Goal: Task Accomplishment & Management: Manage account settings

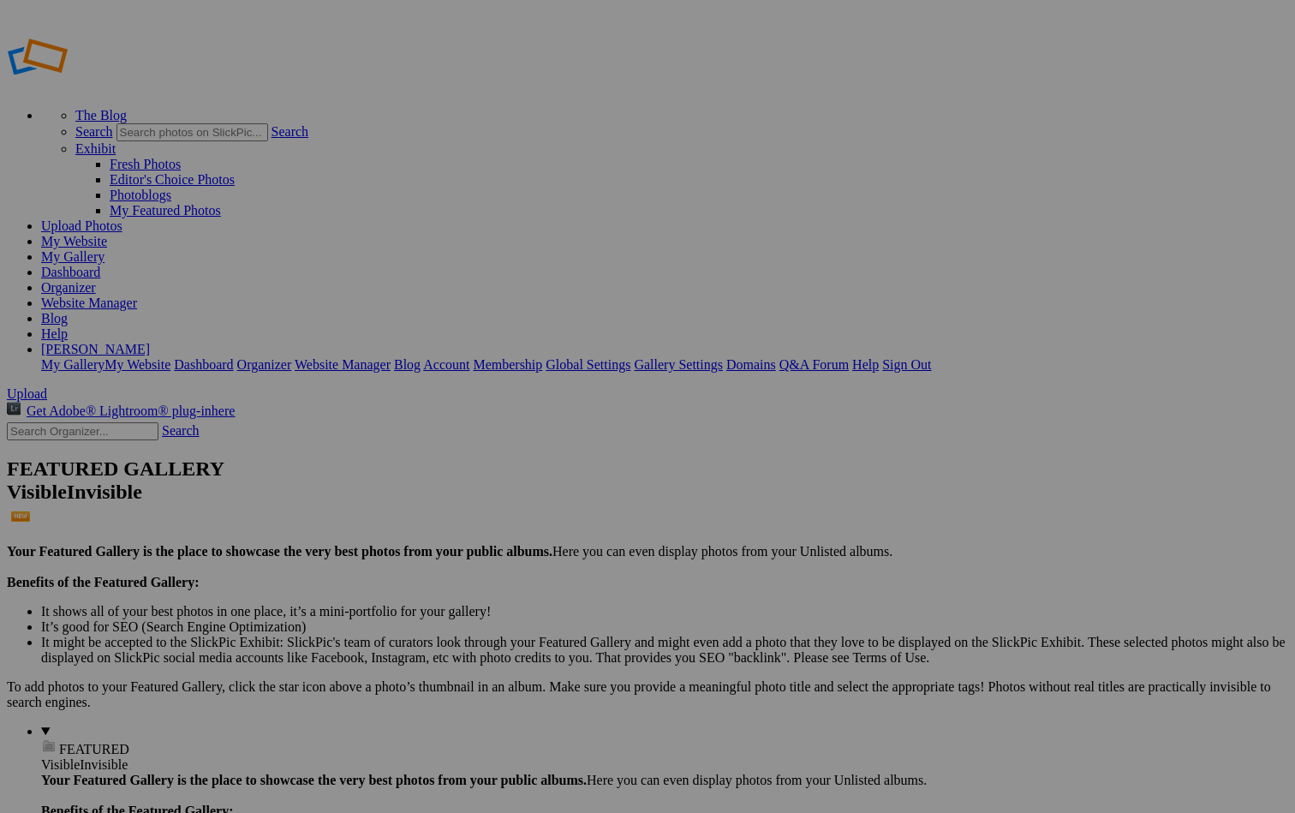
type input "El Paso-Gallery"
click at [494, 493] on span "Create" at bounding box center [476, 500] width 36 height 15
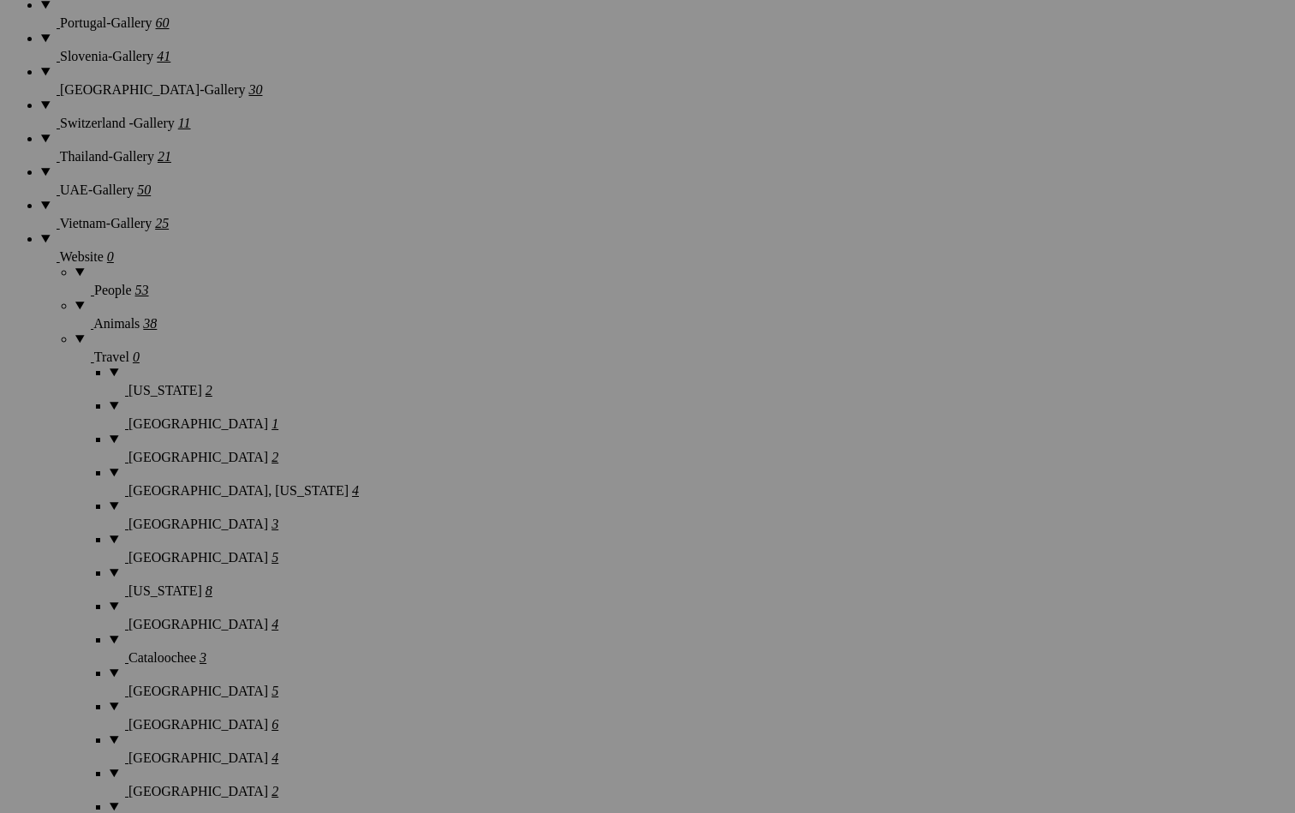
scroll to position [2487, 0]
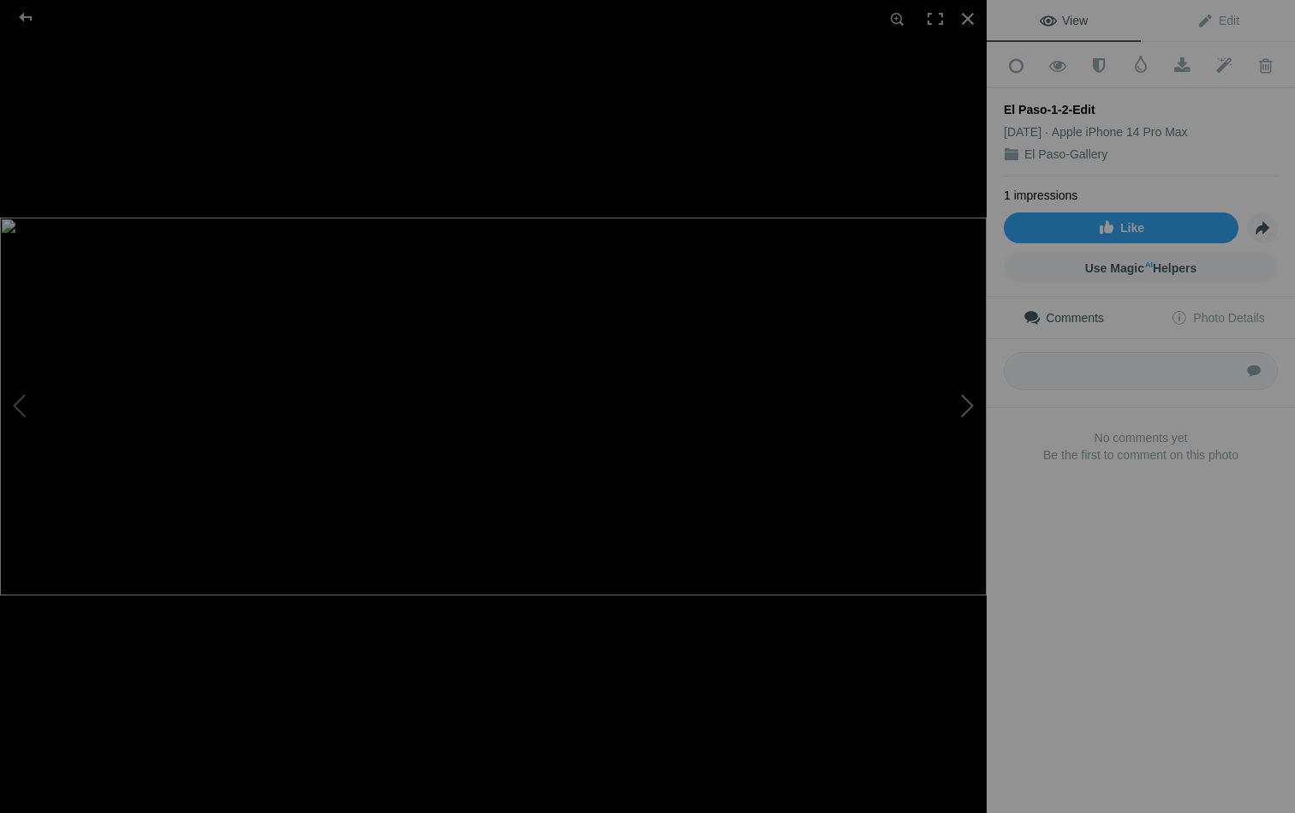
click at [969, 404] on button at bounding box center [922, 406] width 128 height 293
click at [24, 407] on button at bounding box center [64, 406] width 128 height 293
click at [969, 12] on div at bounding box center [968, 19] width 38 height 38
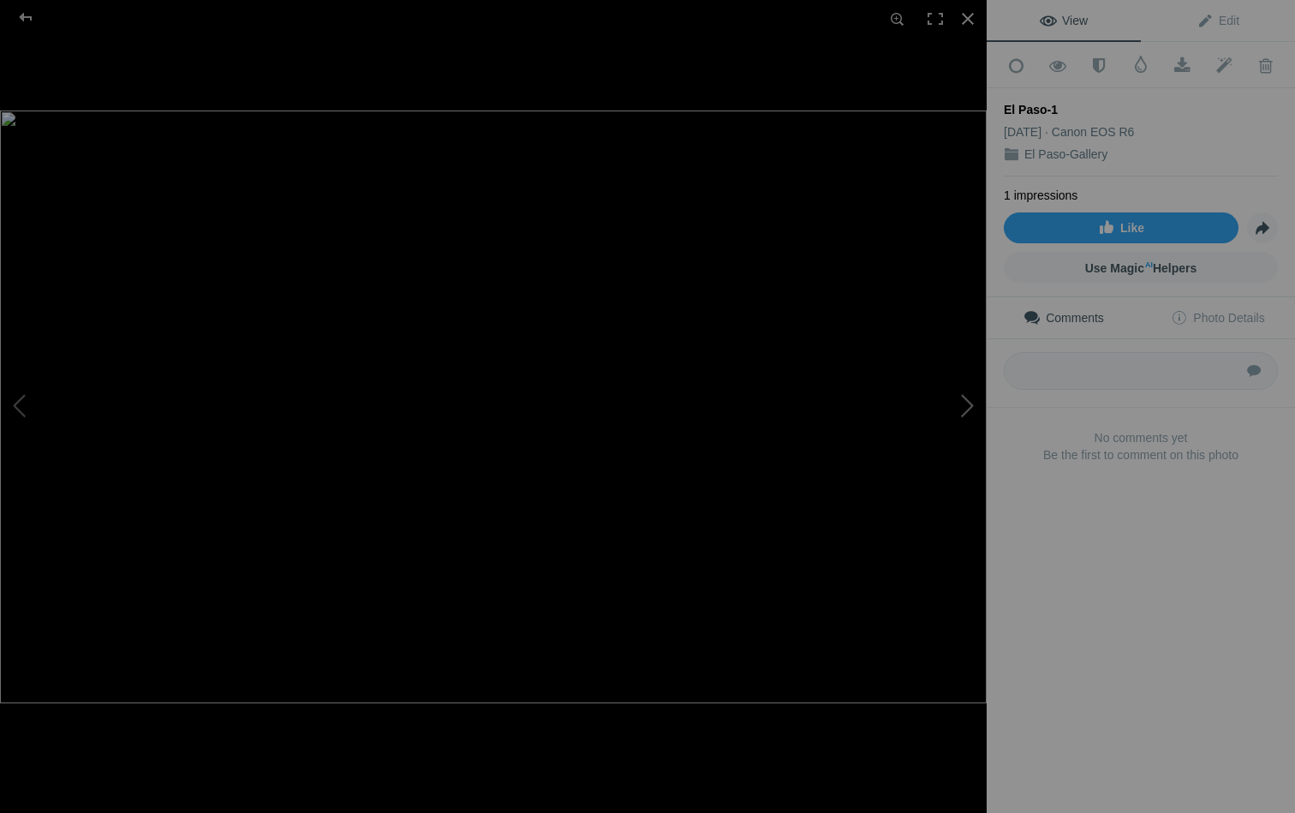
click at [971, 405] on button at bounding box center [922, 406] width 128 height 293
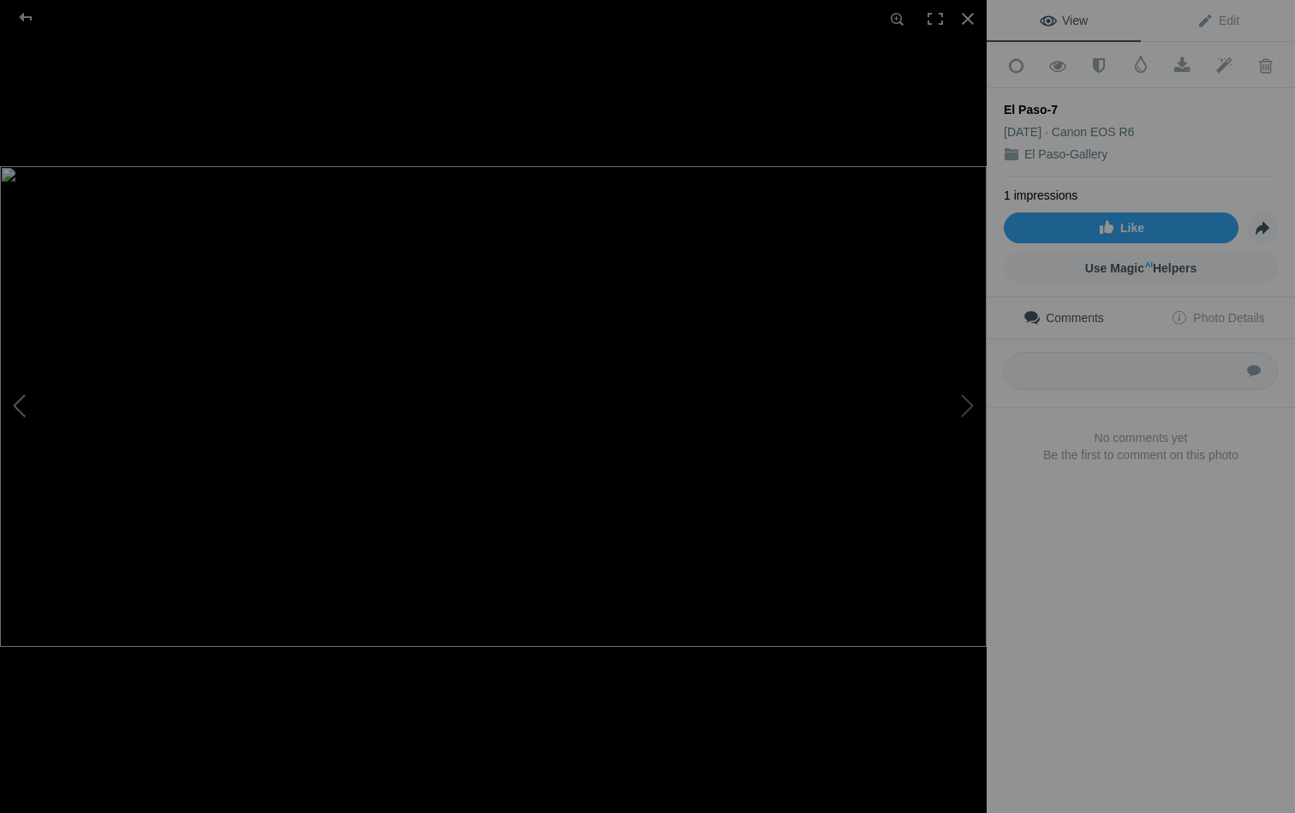
click at [23, 408] on button at bounding box center [64, 406] width 128 height 293
click at [969, 11] on div at bounding box center [968, 19] width 38 height 38
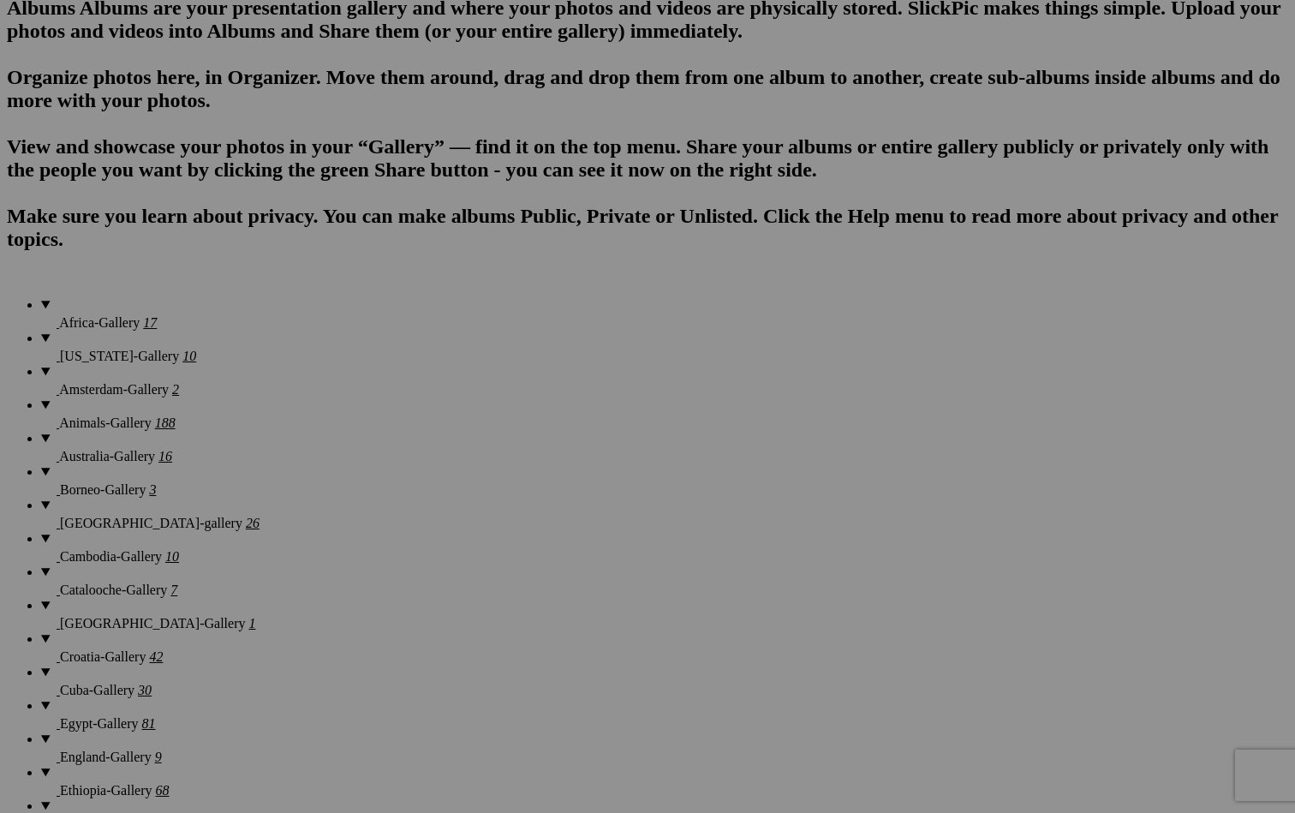
scroll to position [979, 0]
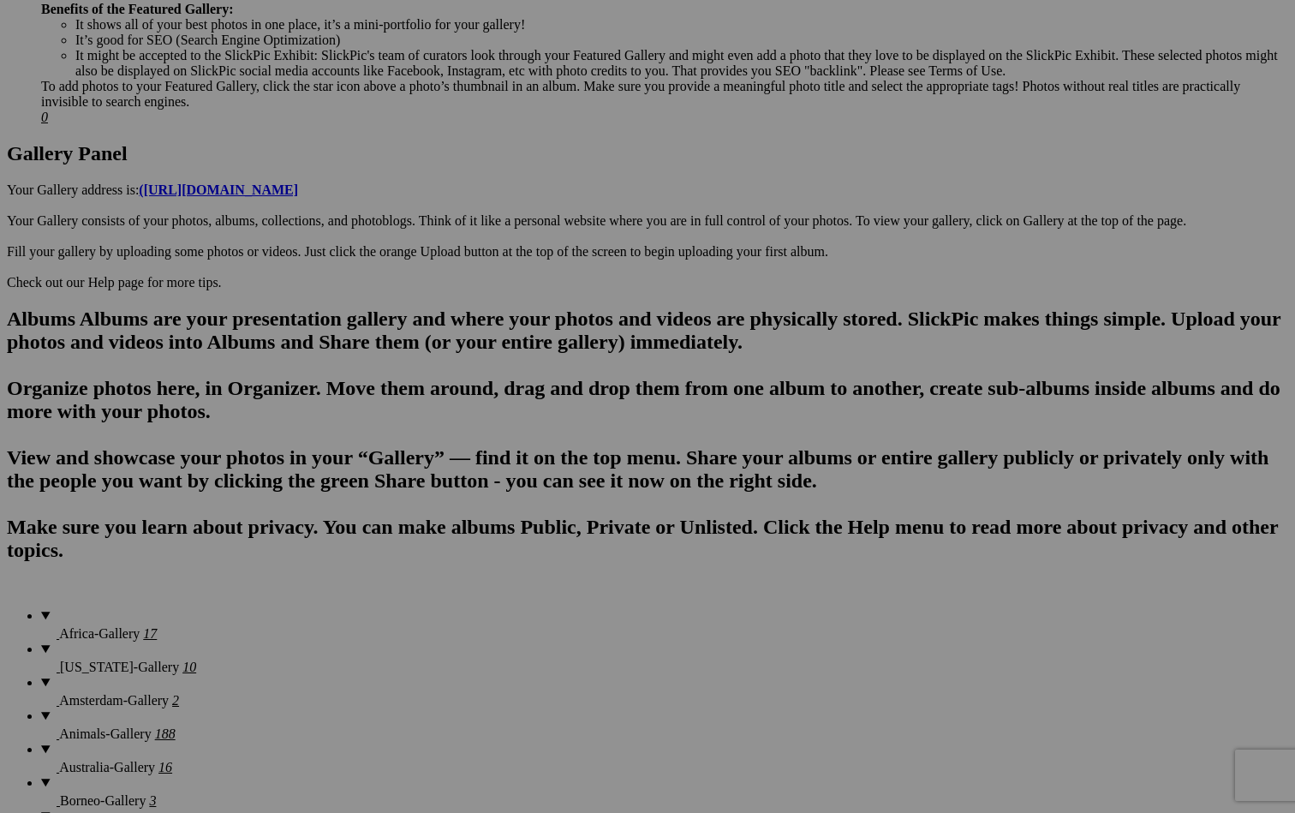
scroll to position [833, 0]
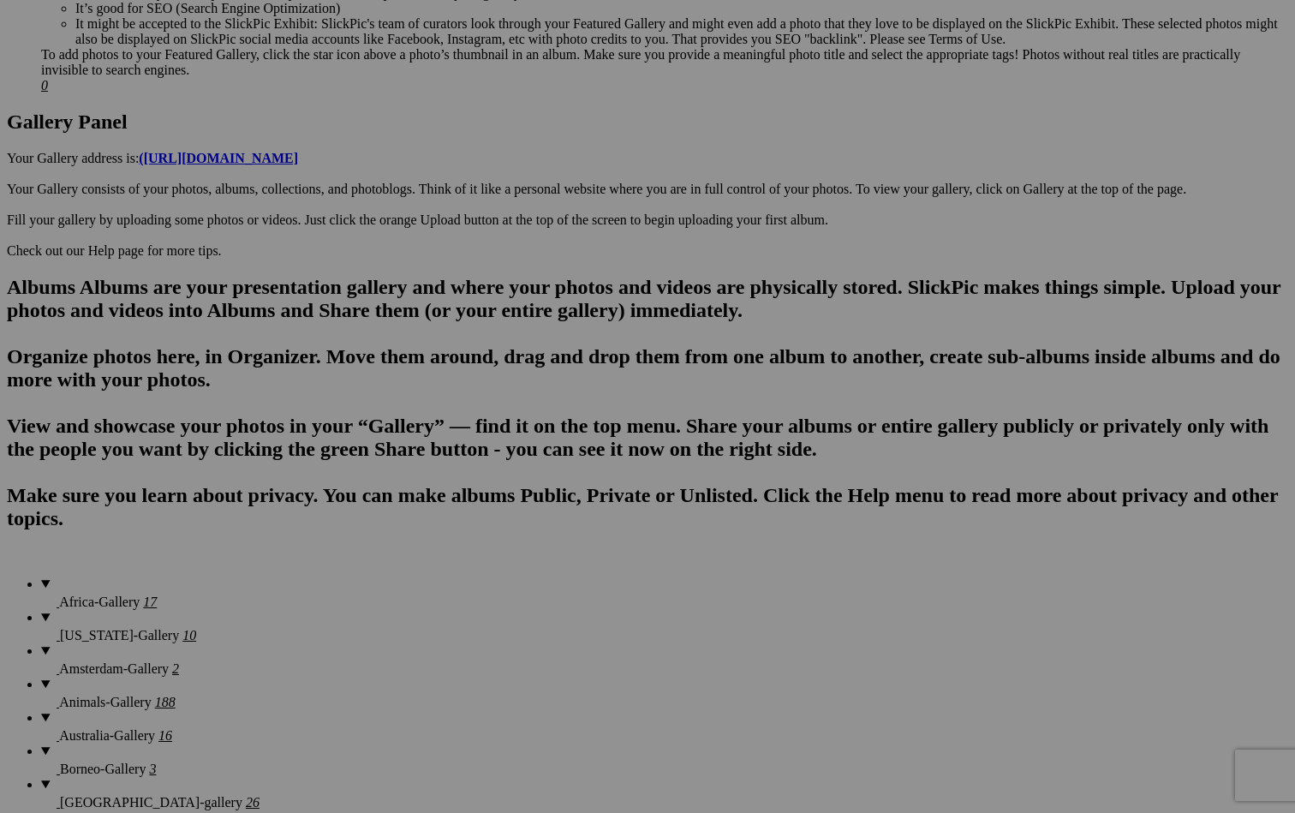
type input "[GEOGRAPHIC_DATA]"
click at [494, 493] on span "Create" at bounding box center [476, 500] width 36 height 15
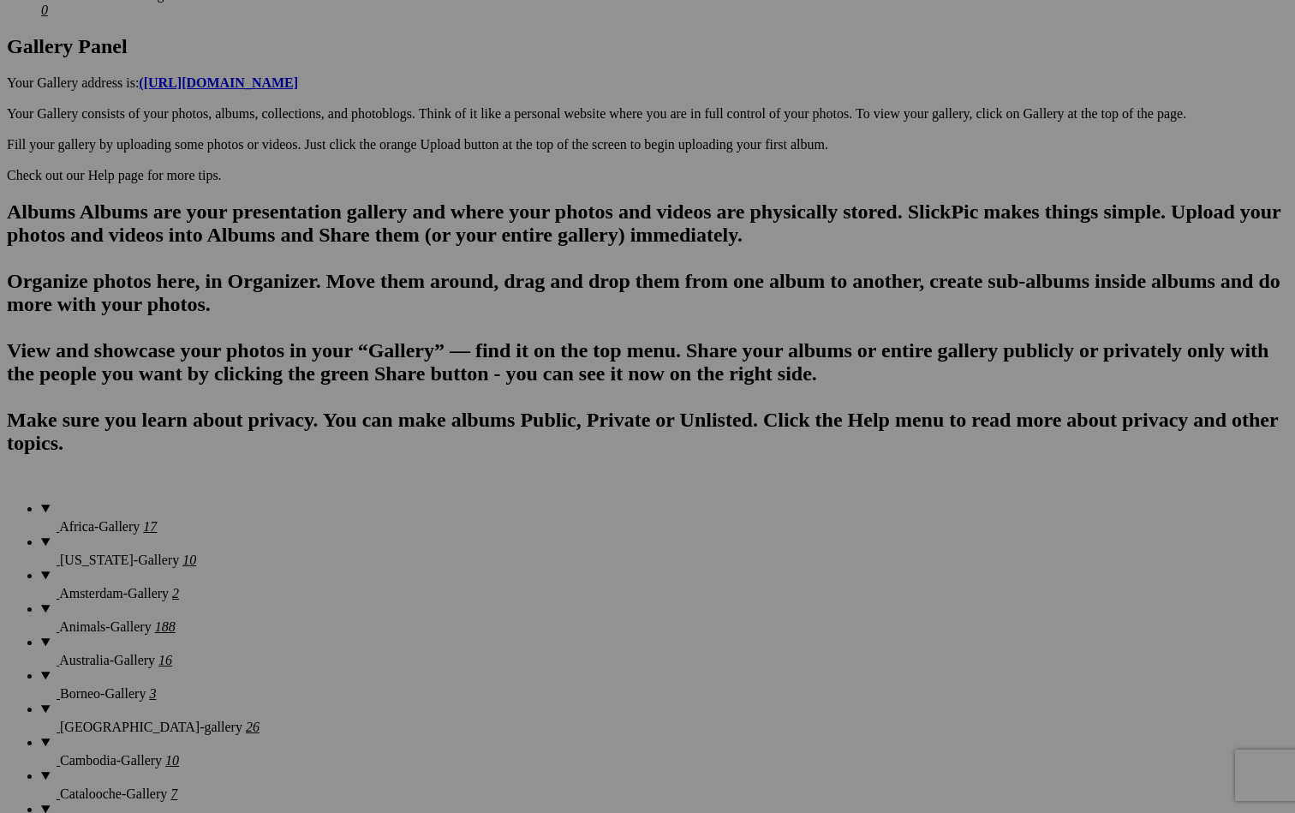
scroll to position [911, 0]
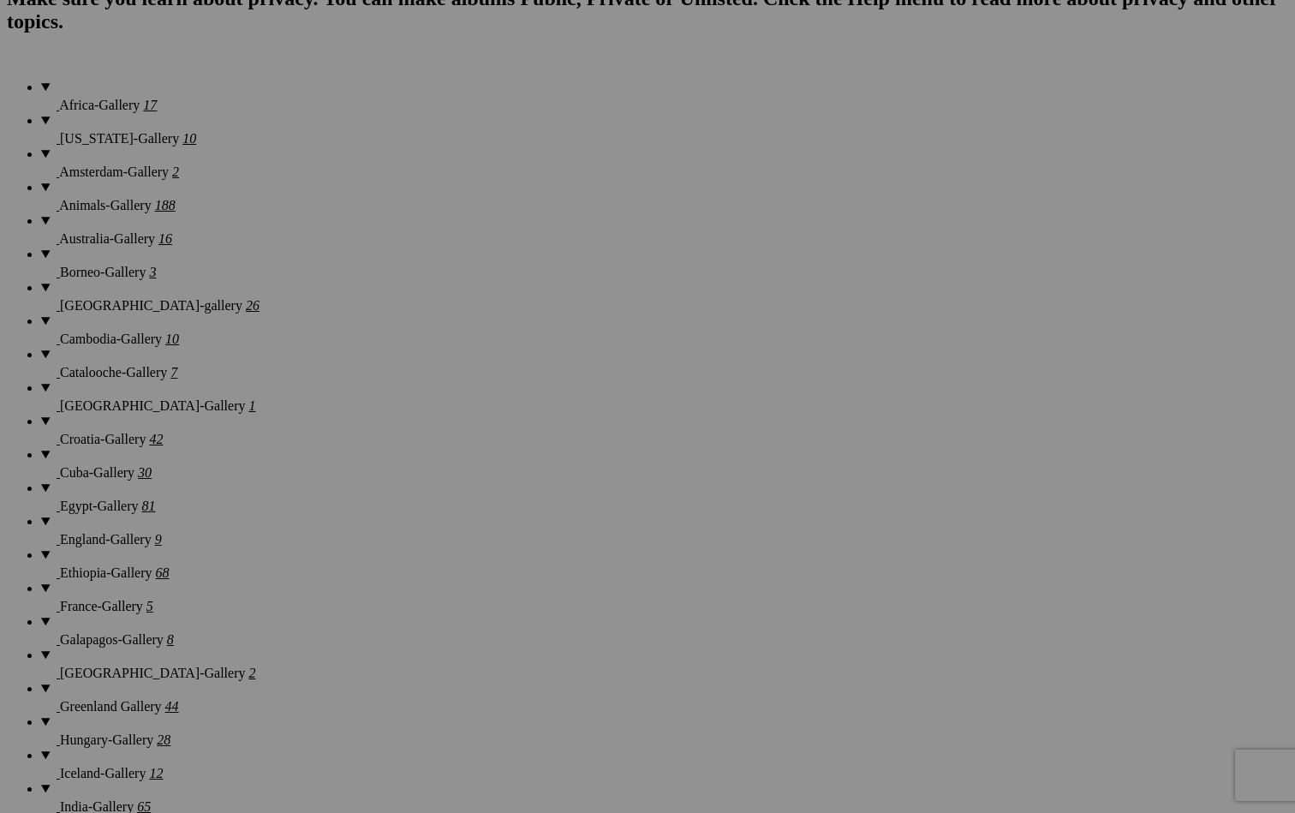
scroll to position [1329, 0]
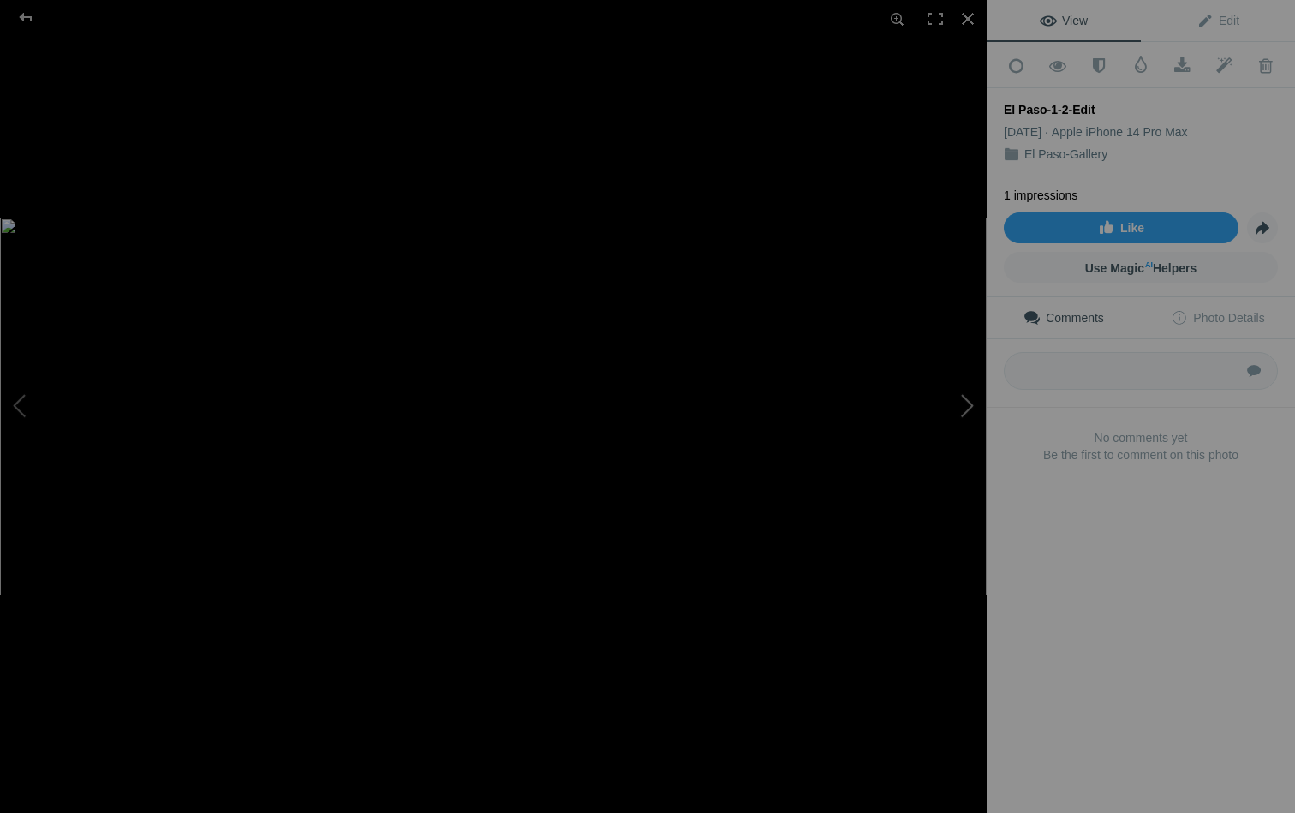
click at [966, 403] on button at bounding box center [922, 406] width 128 height 293
click at [969, 12] on div at bounding box center [968, 19] width 38 height 38
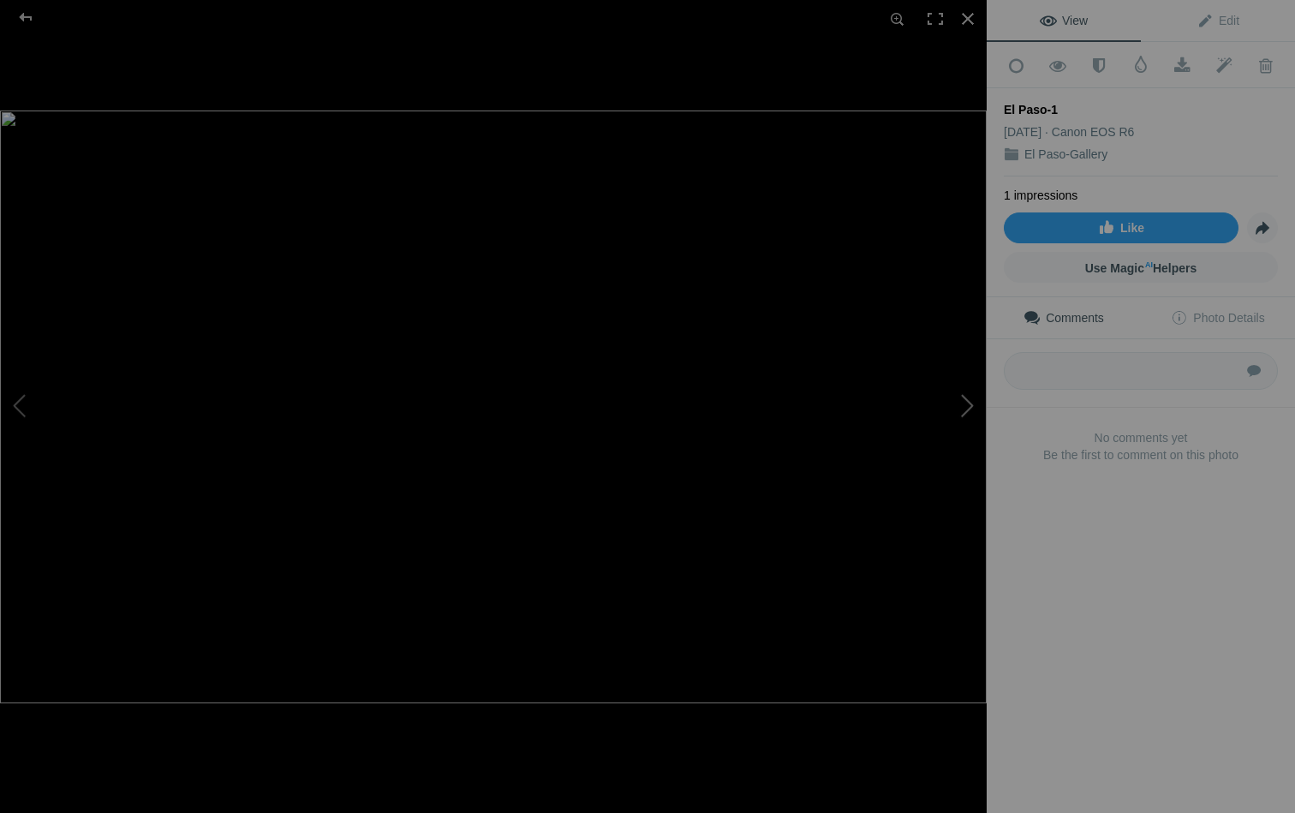
click at [962, 409] on button at bounding box center [922, 406] width 128 height 293
click at [25, 399] on button at bounding box center [64, 406] width 128 height 293
click at [966, 22] on div at bounding box center [968, 19] width 38 height 38
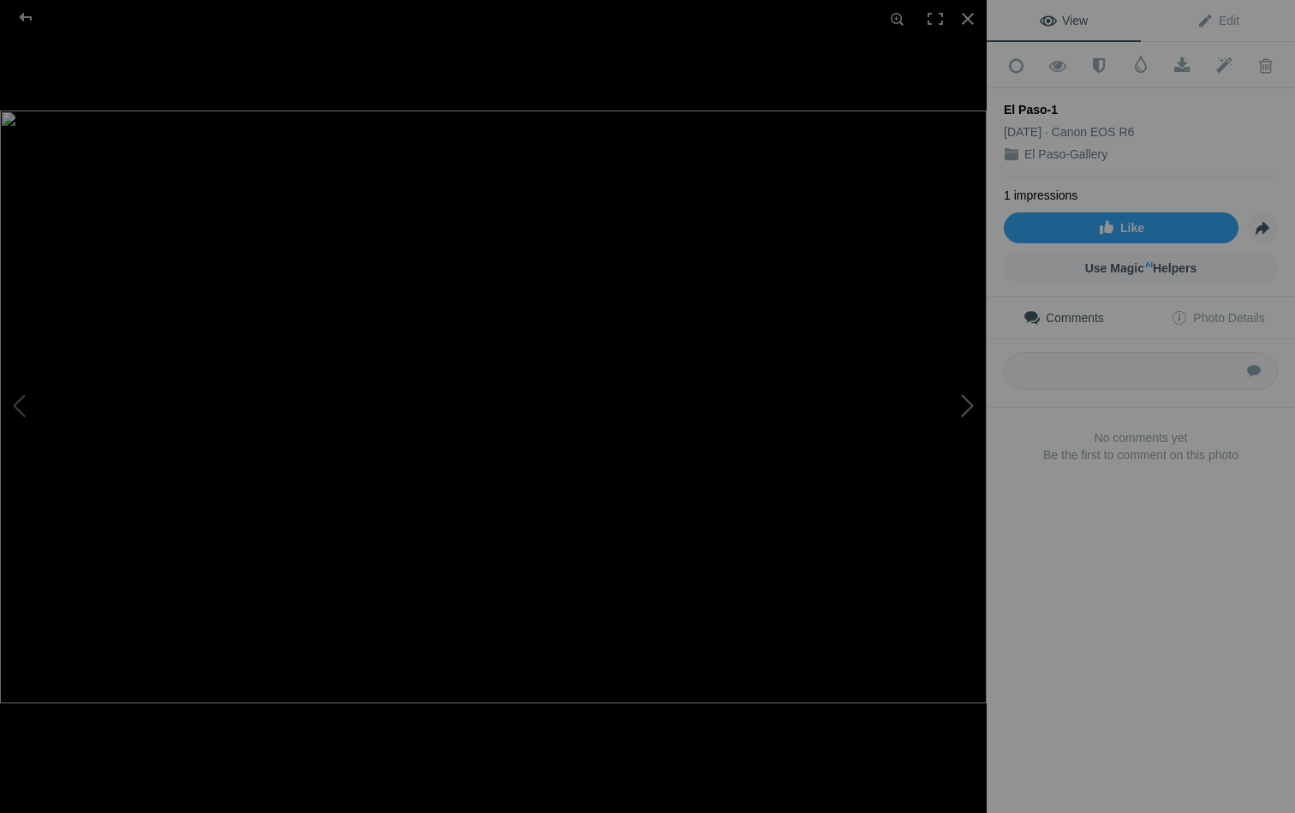
click at [965, 404] on button at bounding box center [922, 406] width 128 height 293
click at [34, 403] on button at bounding box center [64, 406] width 128 height 293
click at [21, 405] on button at bounding box center [64, 406] width 128 height 293
click at [966, 15] on div at bounding box center [968, 19] width 38 height 38
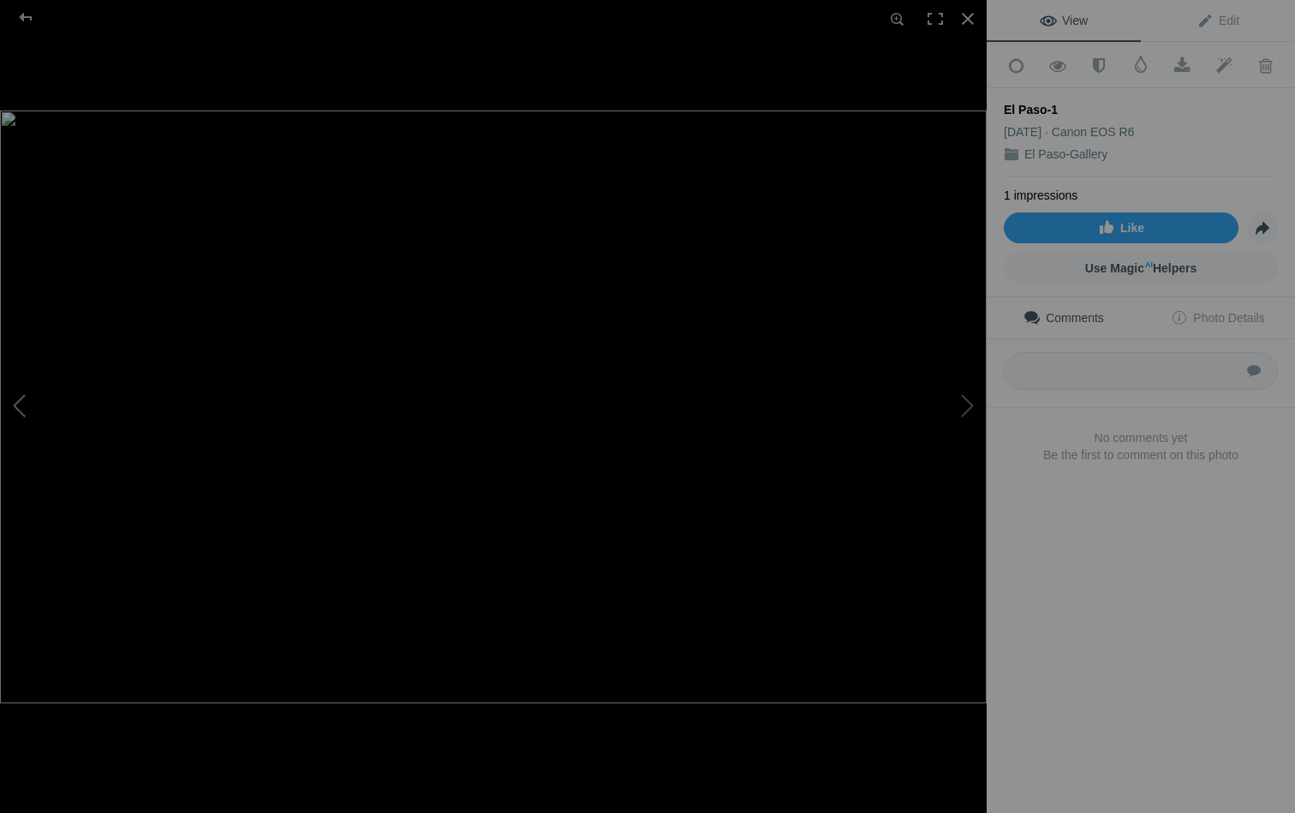
click at [23, 395] on button at bounding box center [64, 406] width 128 height 293
click at [960, 21] on div at bounding box center [968, 19] width 38 height 38
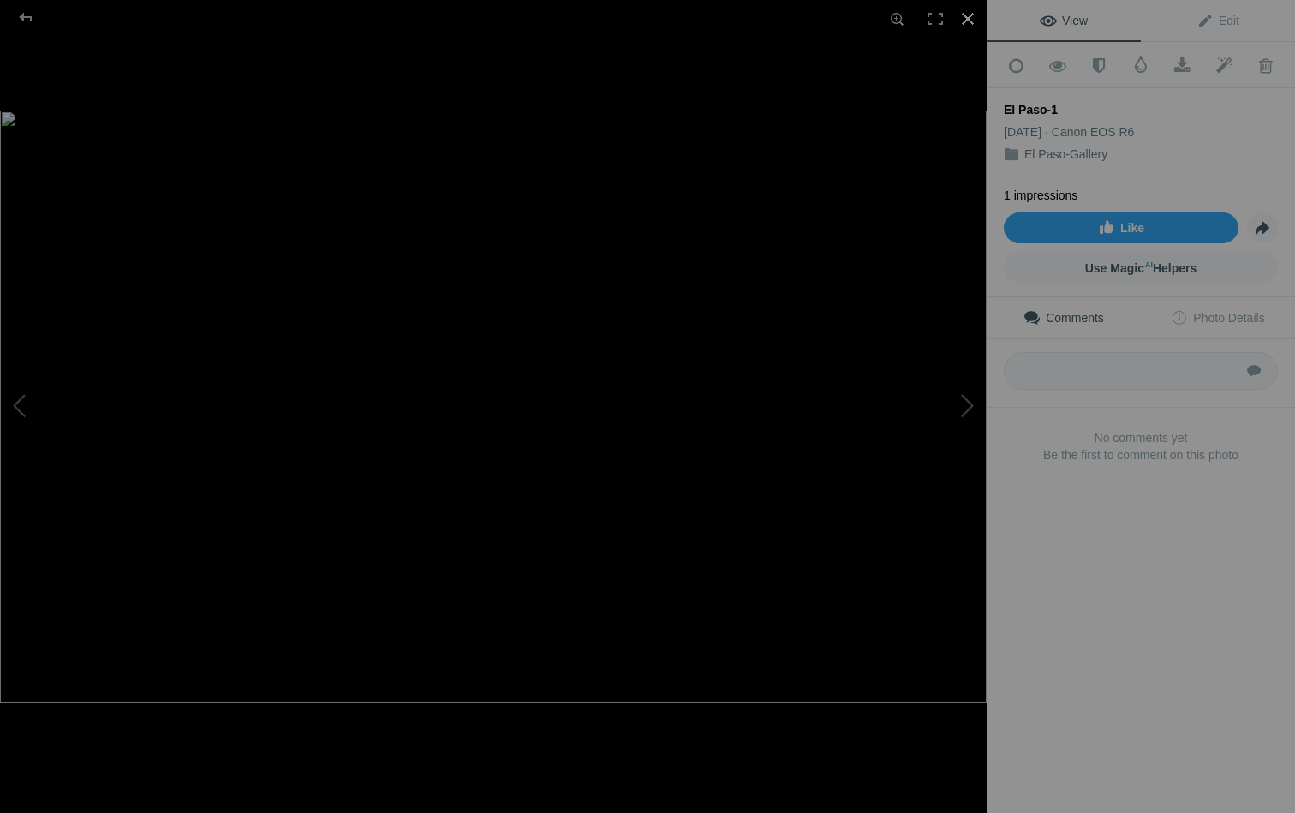
click at [965, 19] on div at bounding box center [968, 19] width 38 height 38
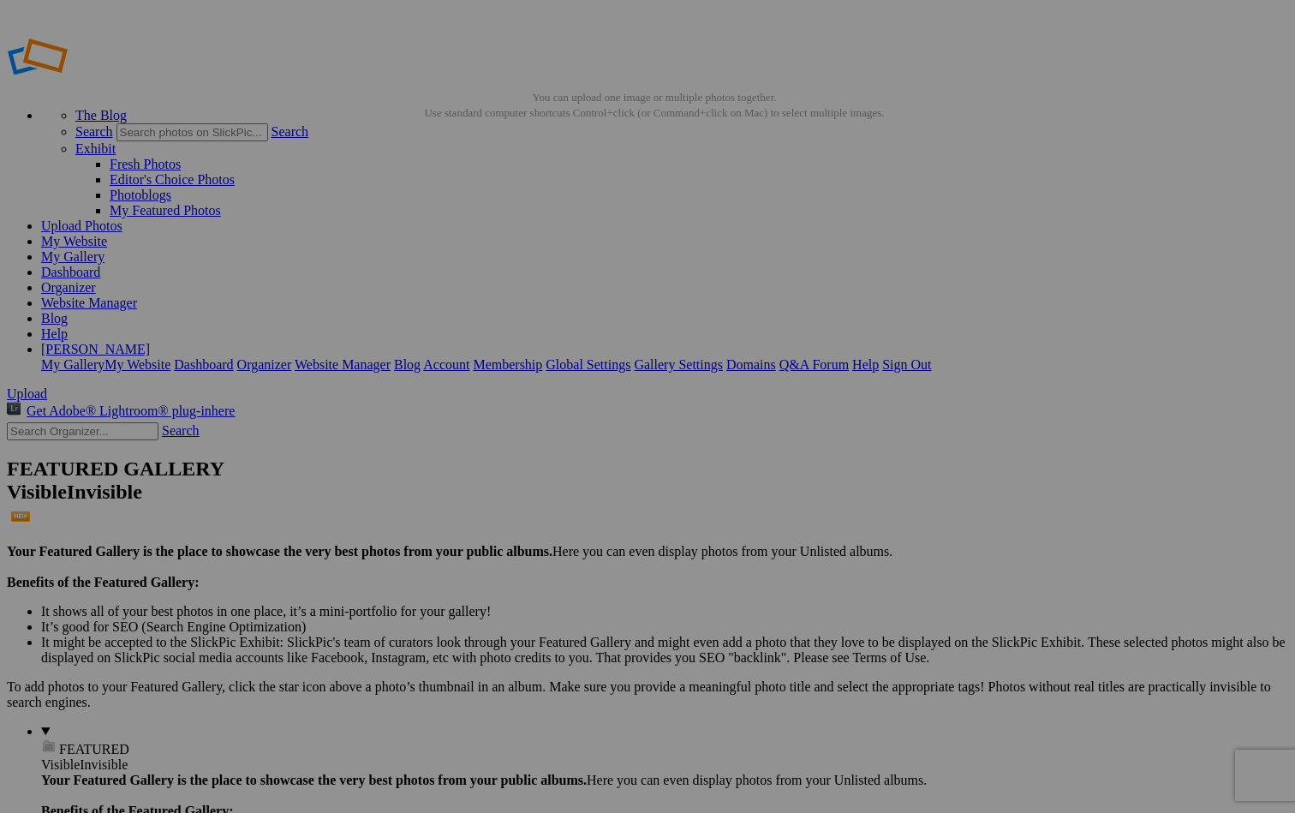
click at [514, 517] on link "Cancel" at bounding box center [495, 518] width 38 height 15
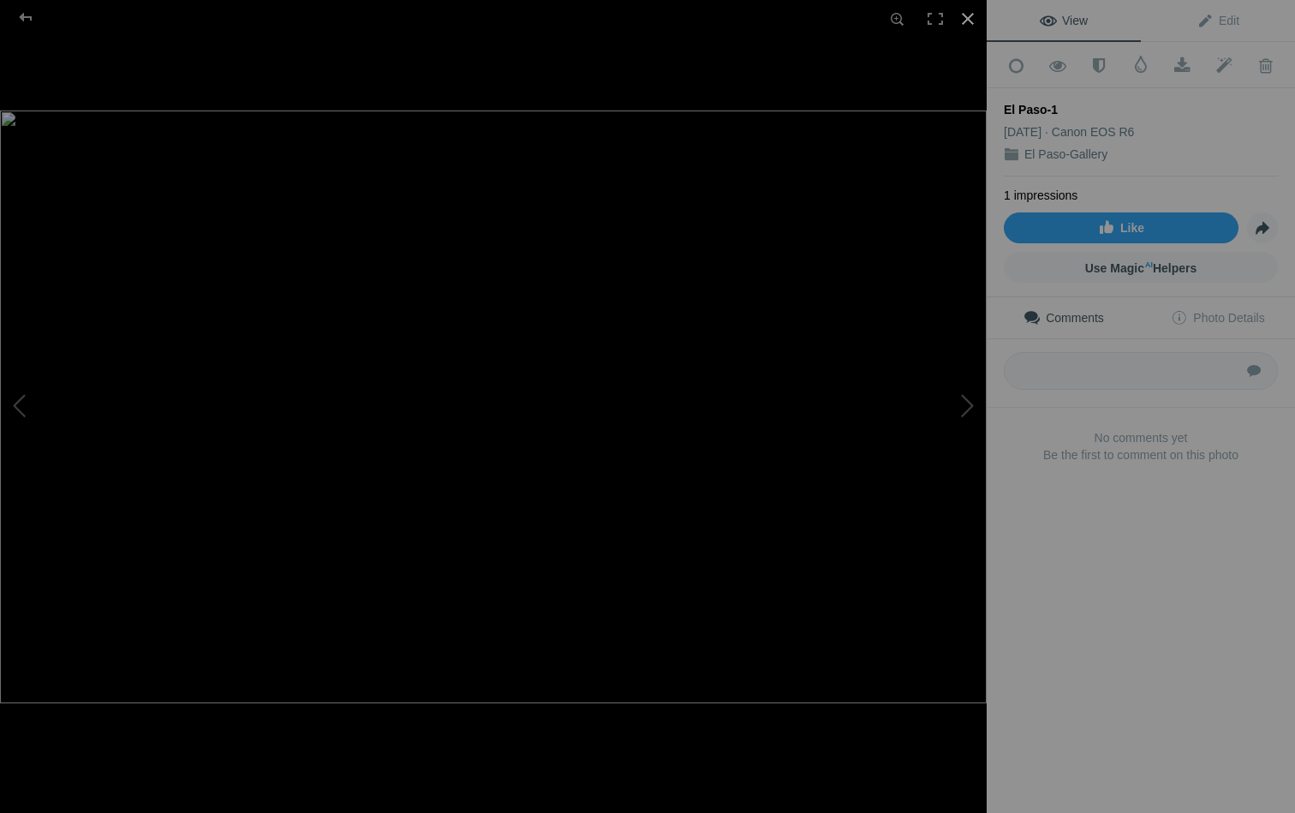
click at [965, 15] on div at bounding box center [968, 19] width 38 height 38
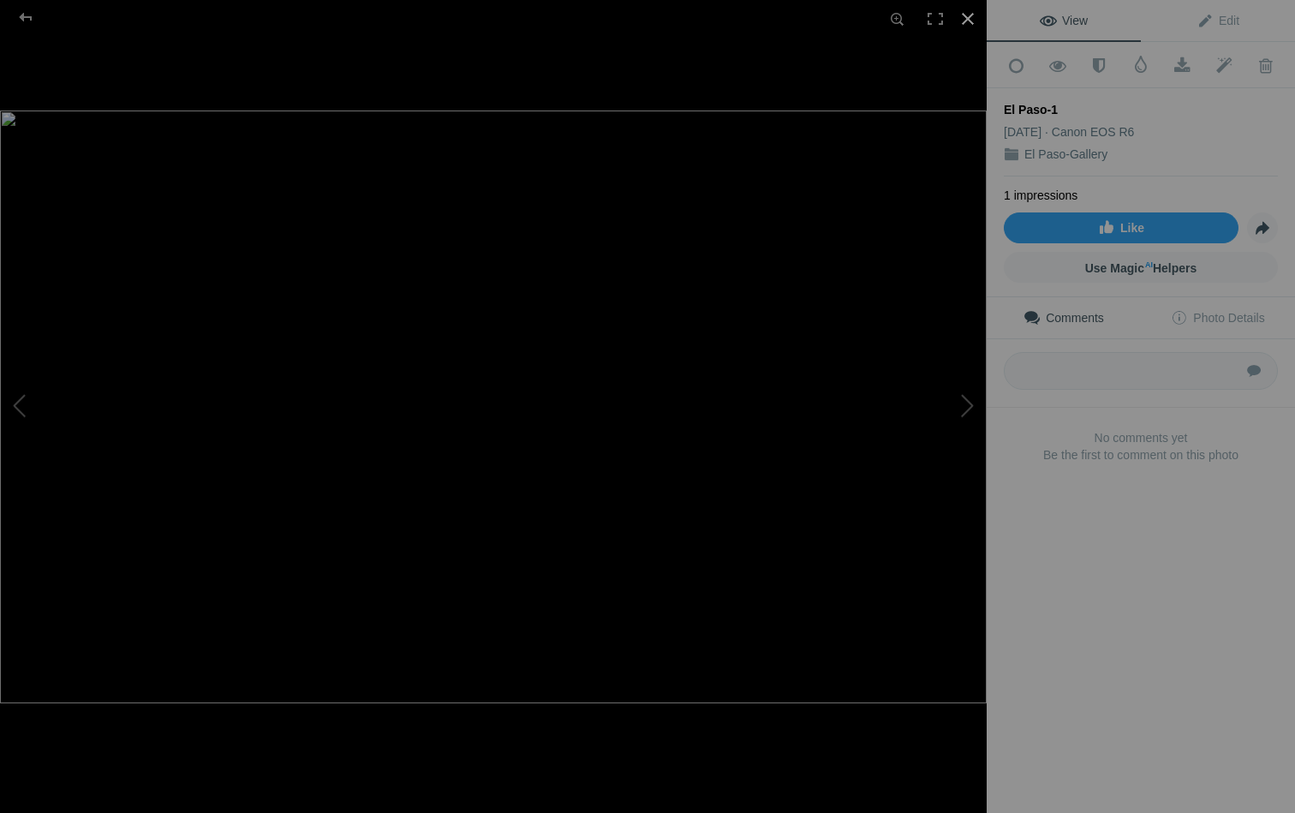
click at [969, 18] on div at bounding box center [968, 19] width 38 height 38
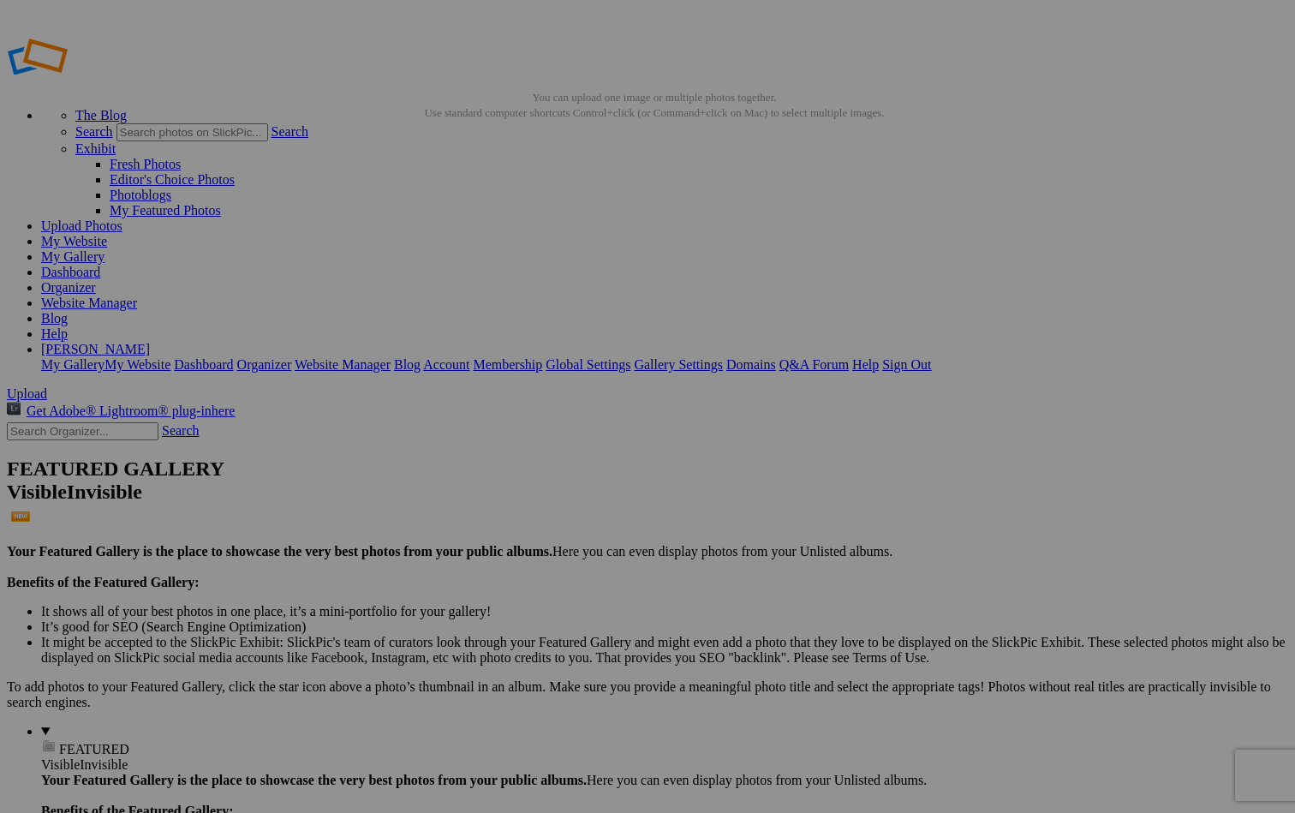
click at [534, 513] on span "Yes" at bounding box center [524, 518] width 20 height 15
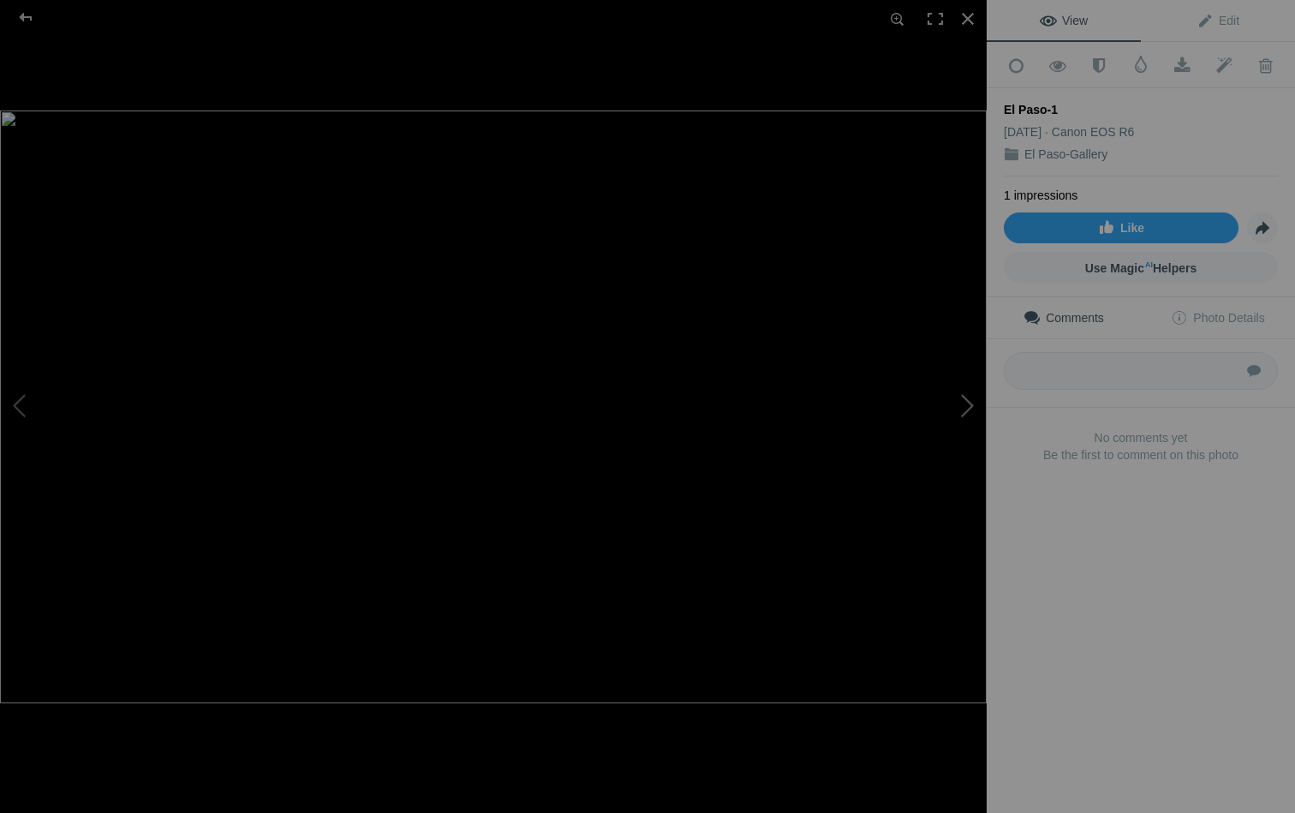
click at [964, 397] on button at bounding box center [922, 406] width 128 height 293
click at [966, 407] on button at bounding box center [922, 406] width 128 height 293
click at [964, 15] on div at bounding box center [968, 19] width 38 height 38
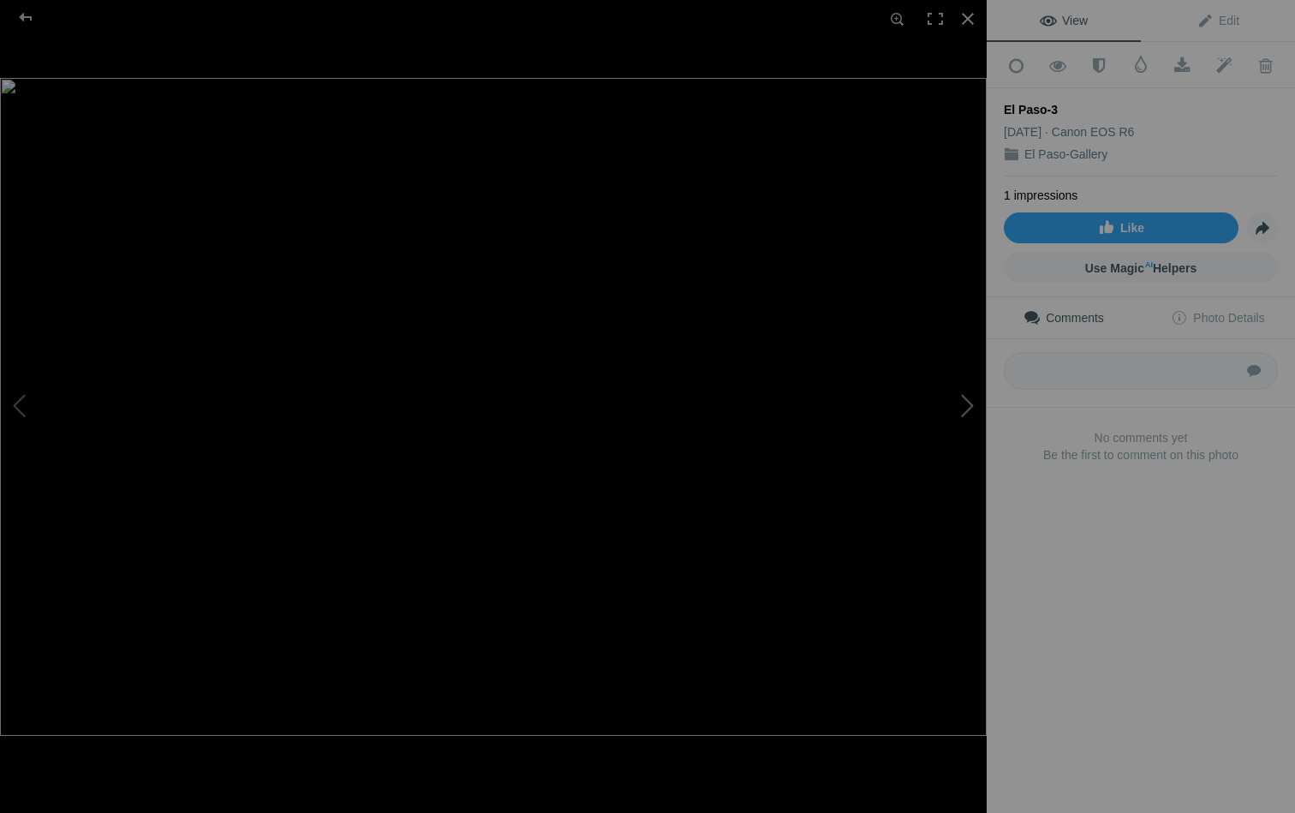
click at [965, 411] on button at bounding box center [922, 406] width 128 height 293
click at [963, 21] on div at bounding box center [968, 19] width 38 height 38
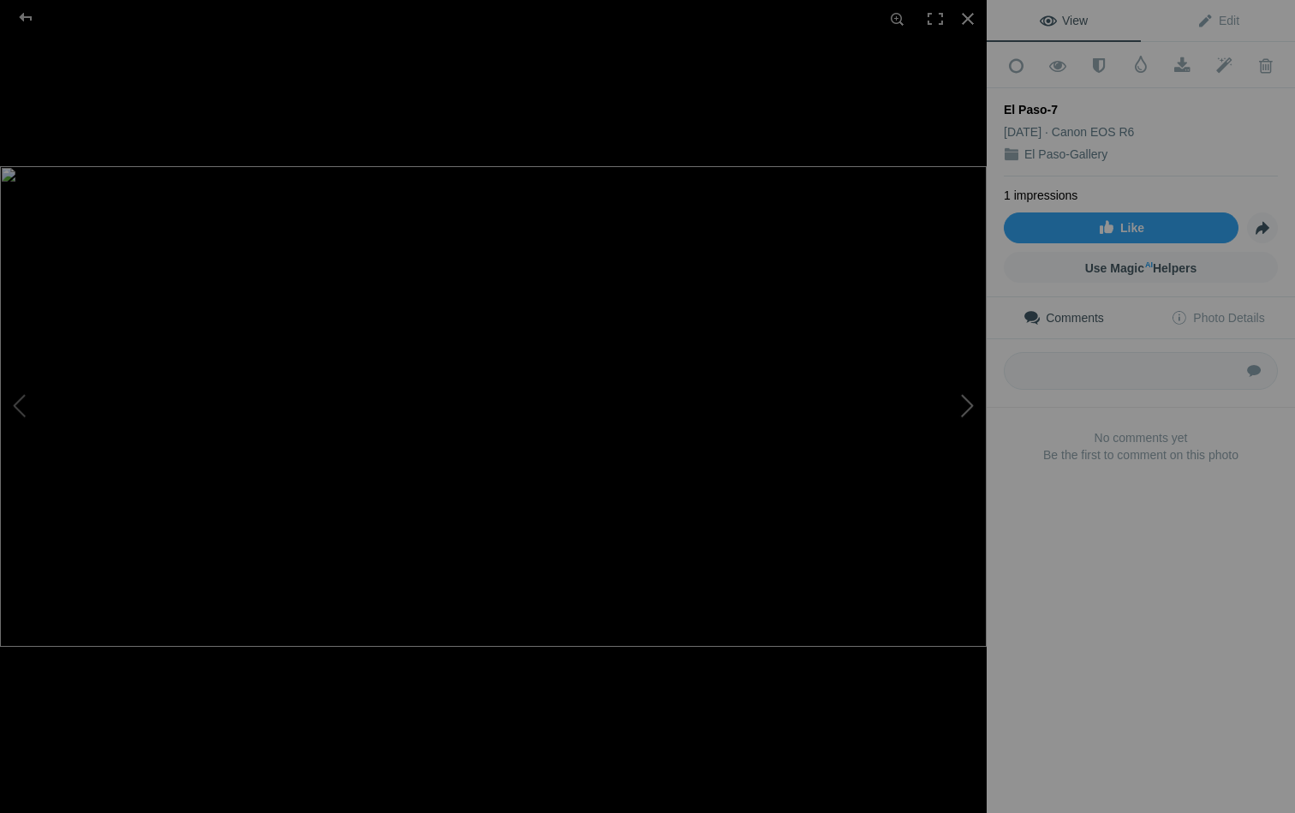
click at [965, 396] on button at bounding box center [922, 406] width 128 height 293
click at [966, 409] on button at bounding box center [922, 406] width 128 height 293
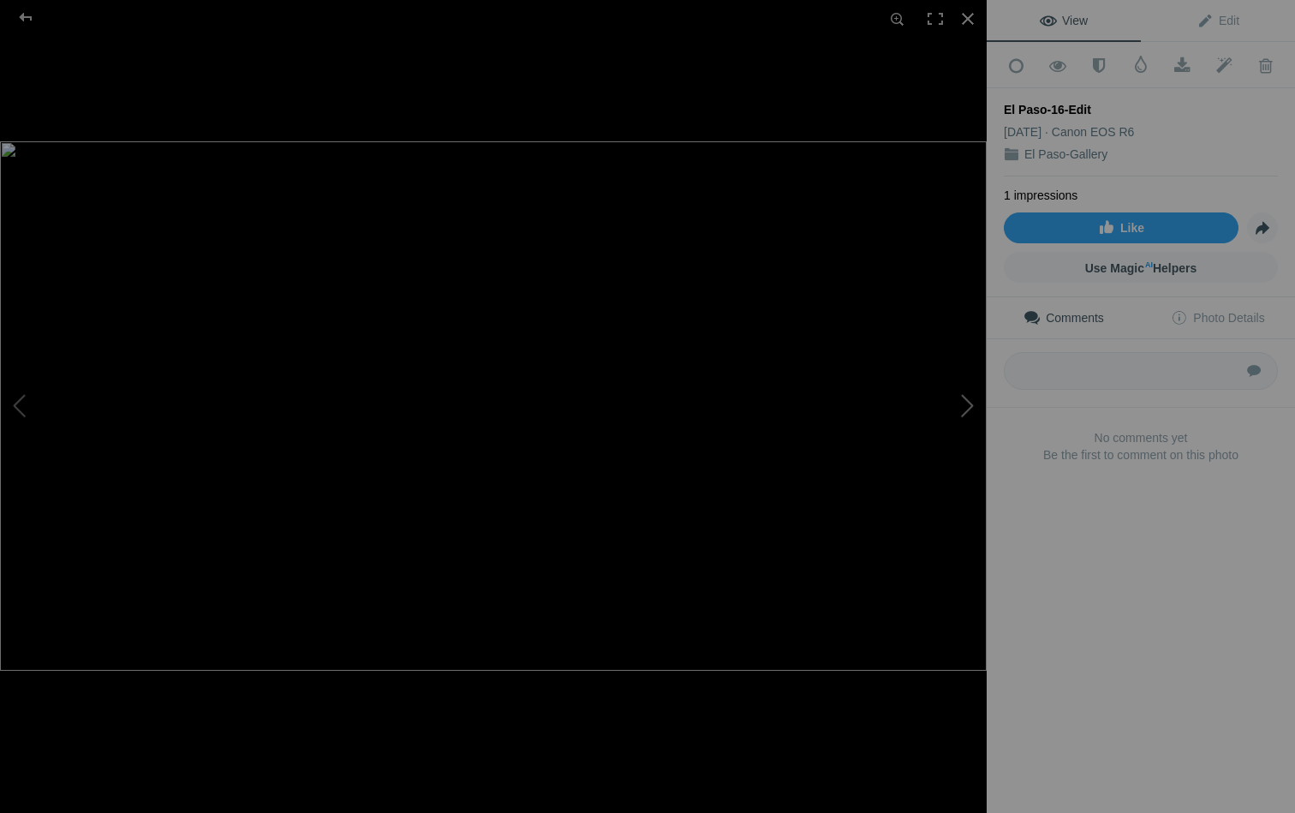
click at [966, 409] on button at bounding box center [922, 406] width 128 height 293
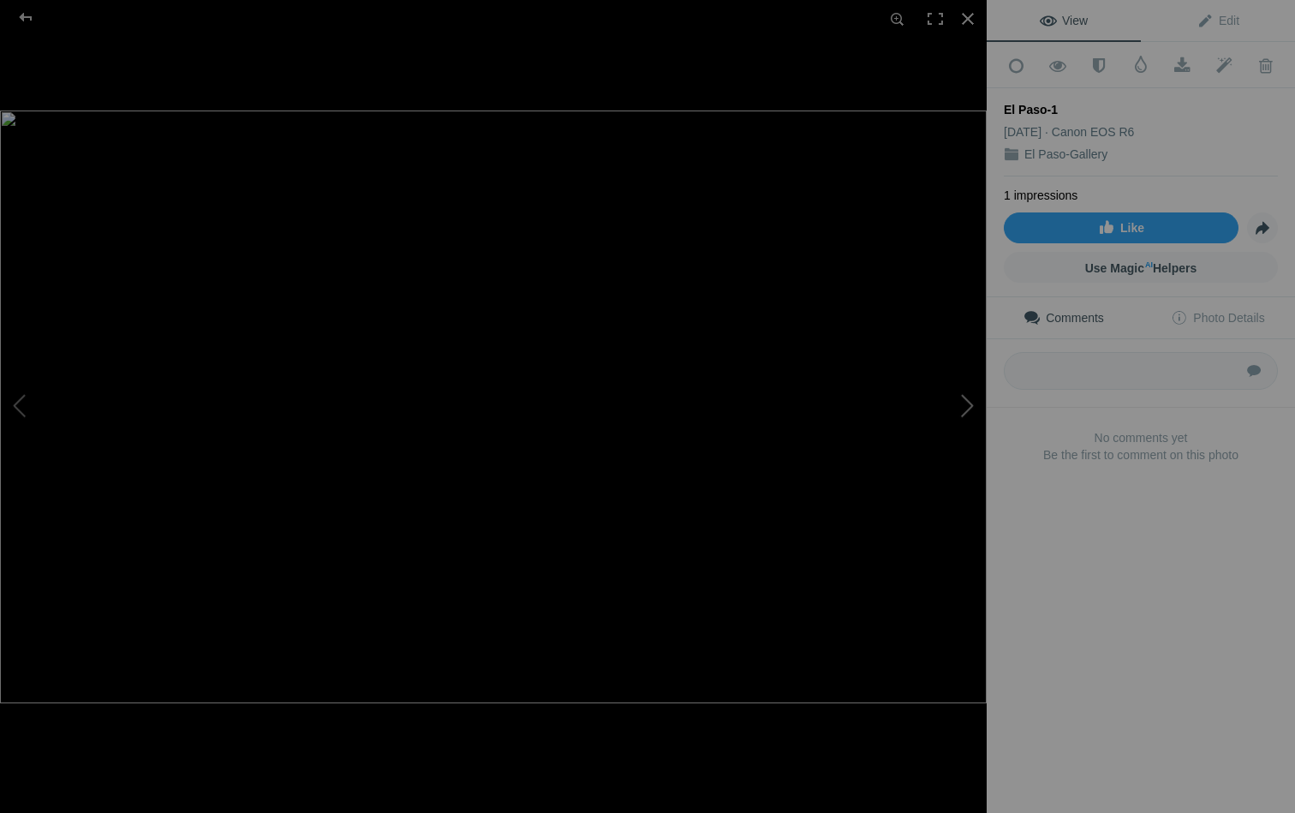
click at [966, 409] on button at bounding box center [922, 406] width 128 height 293
click at [965, 22] on div at bounding box center [968, 19] width 38 height 38
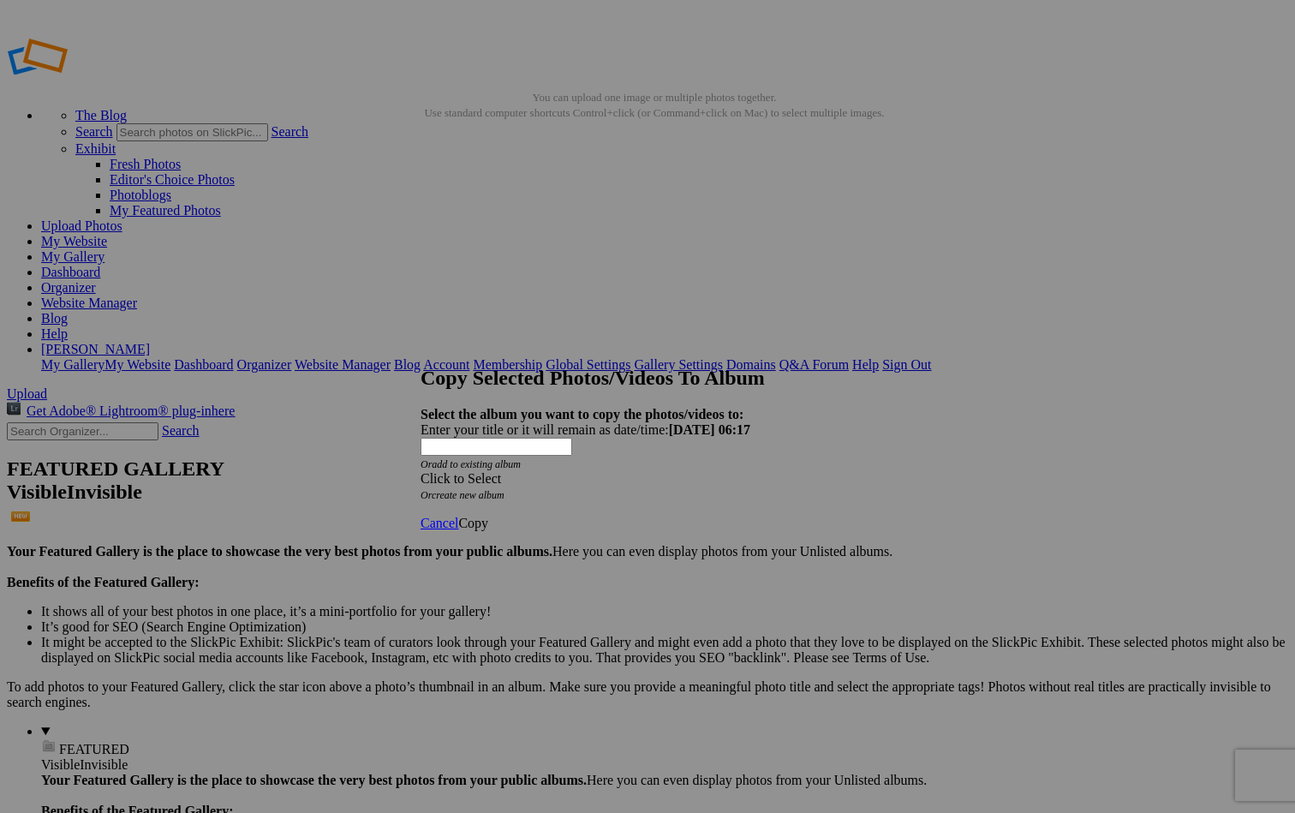
click at [421, 471] on span at bounding box center [421, 478] width 0 height 15
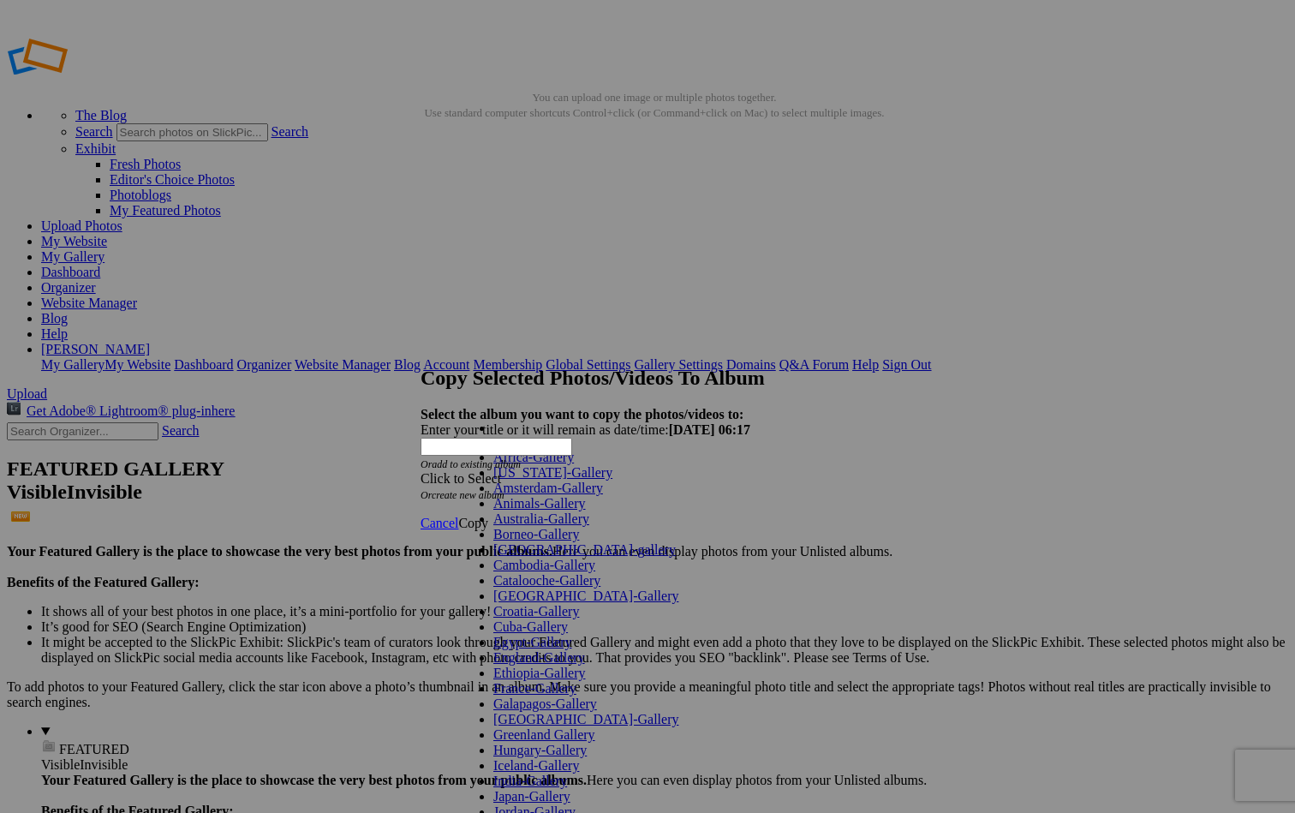
scroll to position [800, 0]
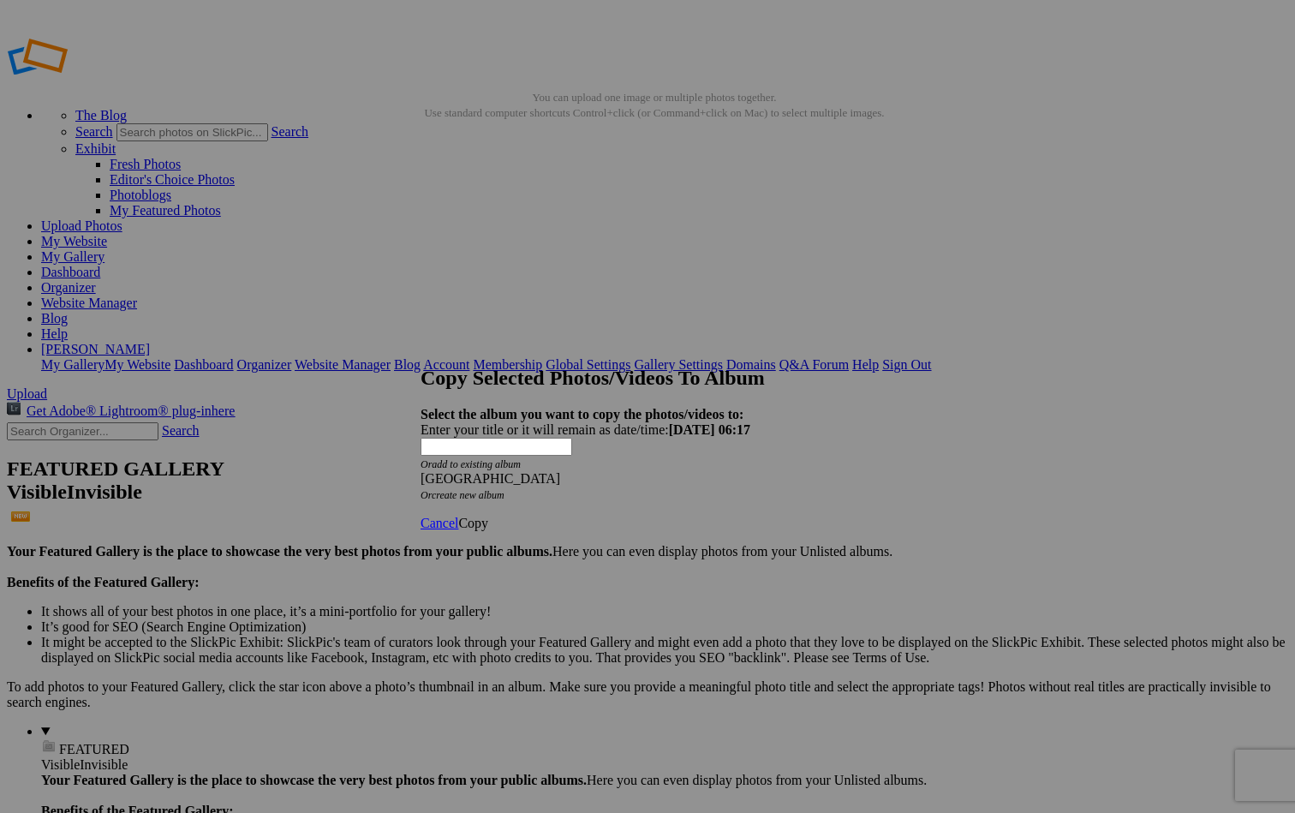
click at [488, 516] on span "Copy" at bounding box center [473, 523] width 30 height 15
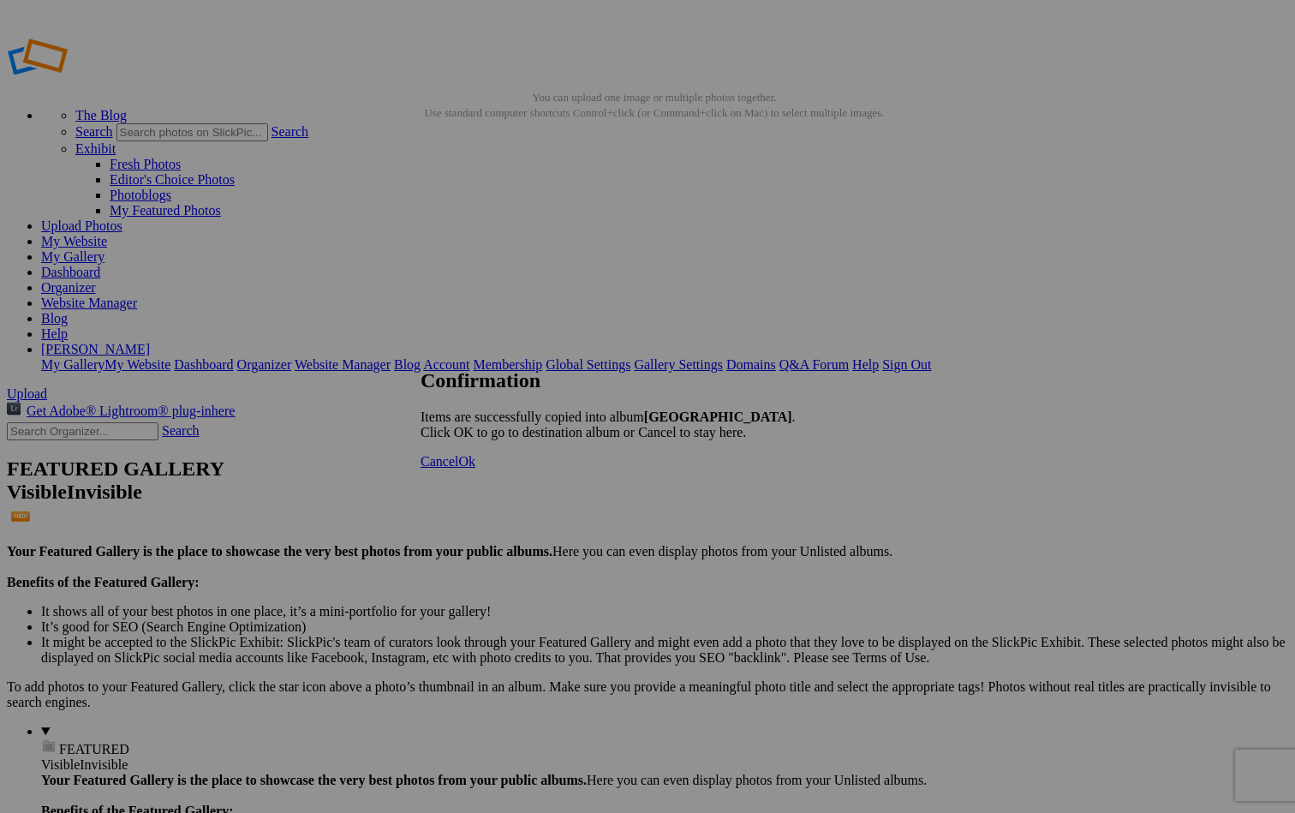
click at [475, 469] on span "Ok" at bounding box center [466, 461] width 17 height 15
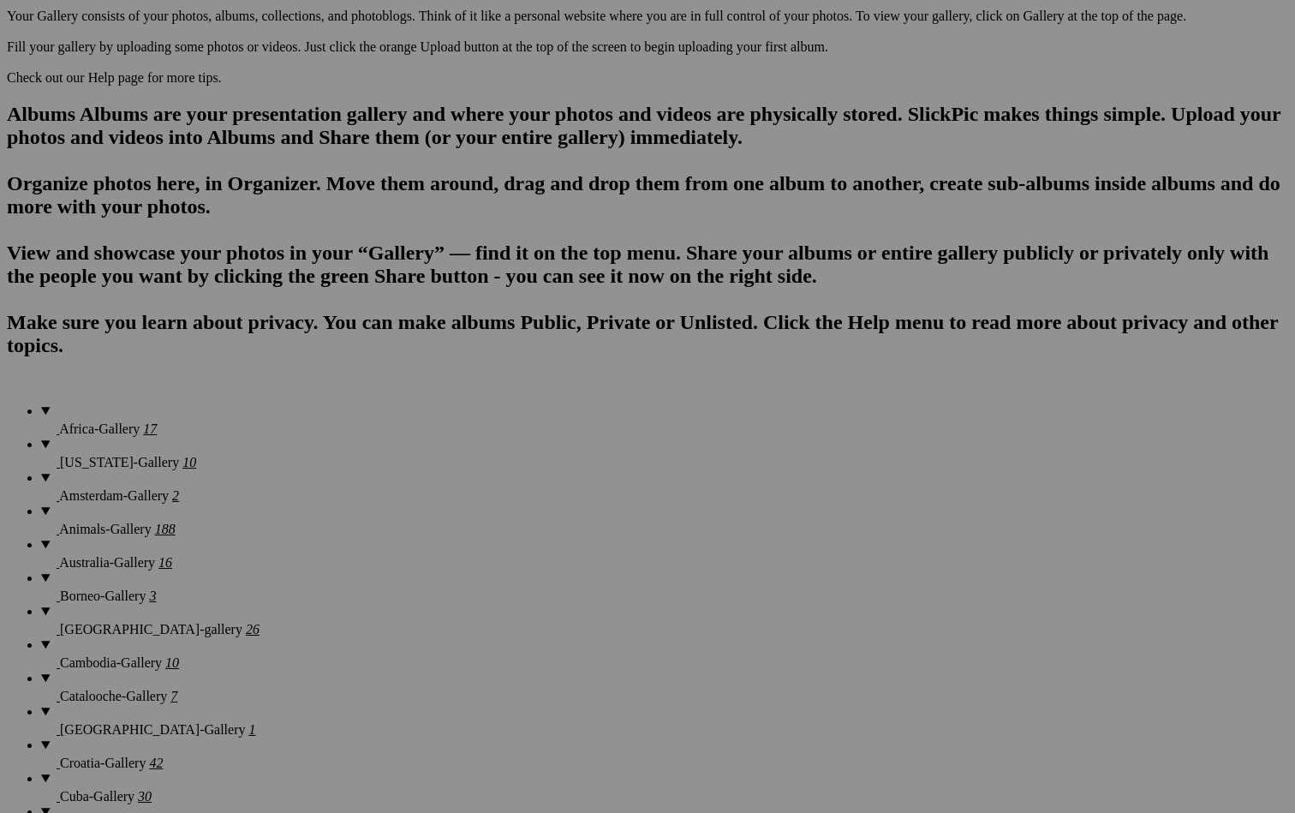
scroll to position [982, 0]
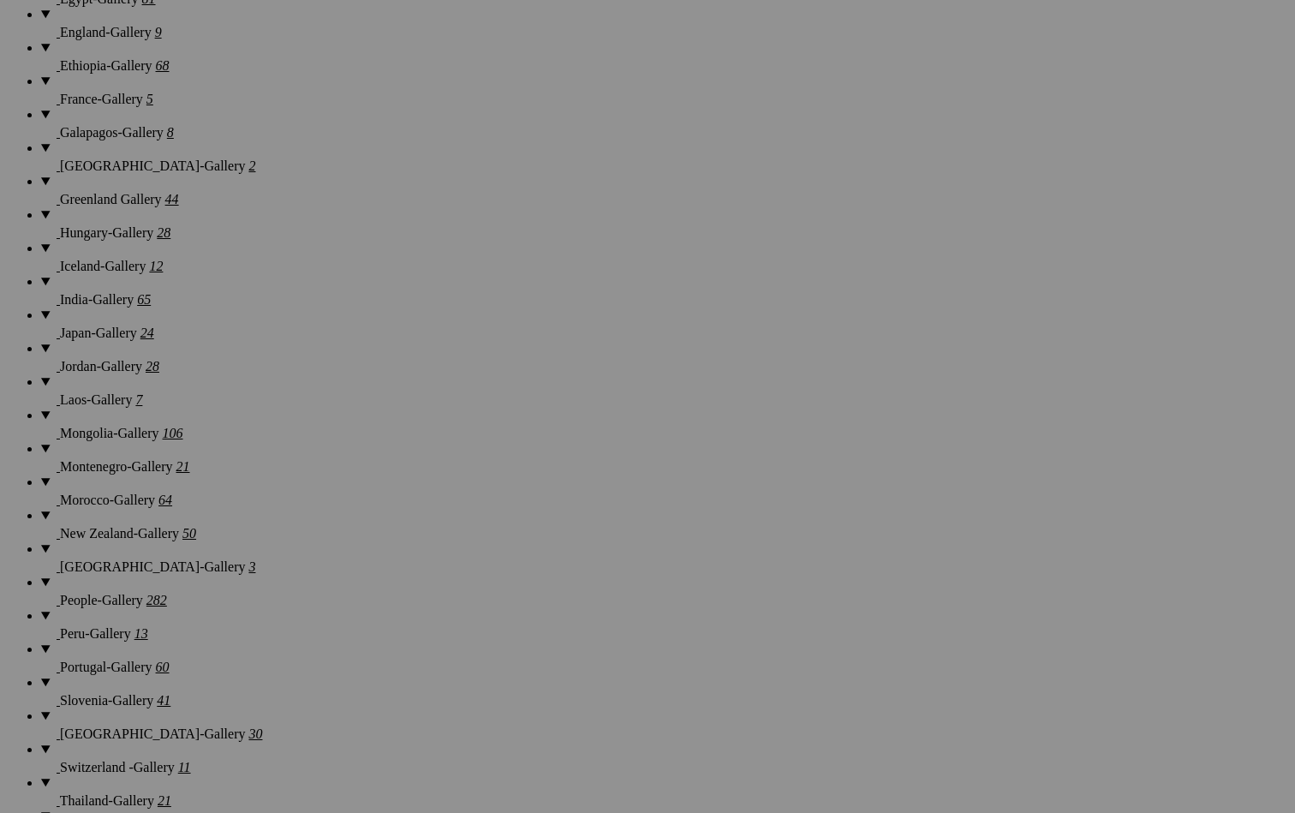
scroll to position [1842, 0]
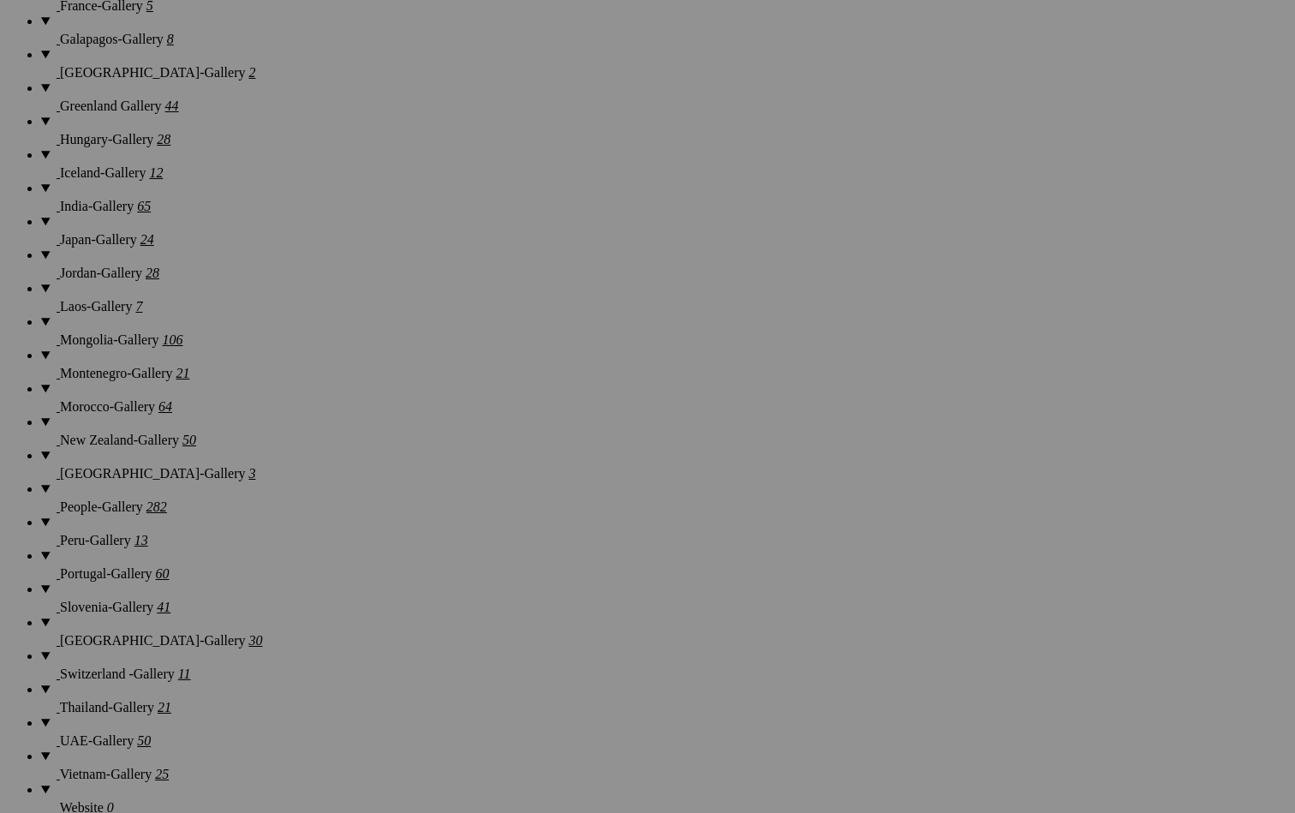
scroll to position [1966, 0]
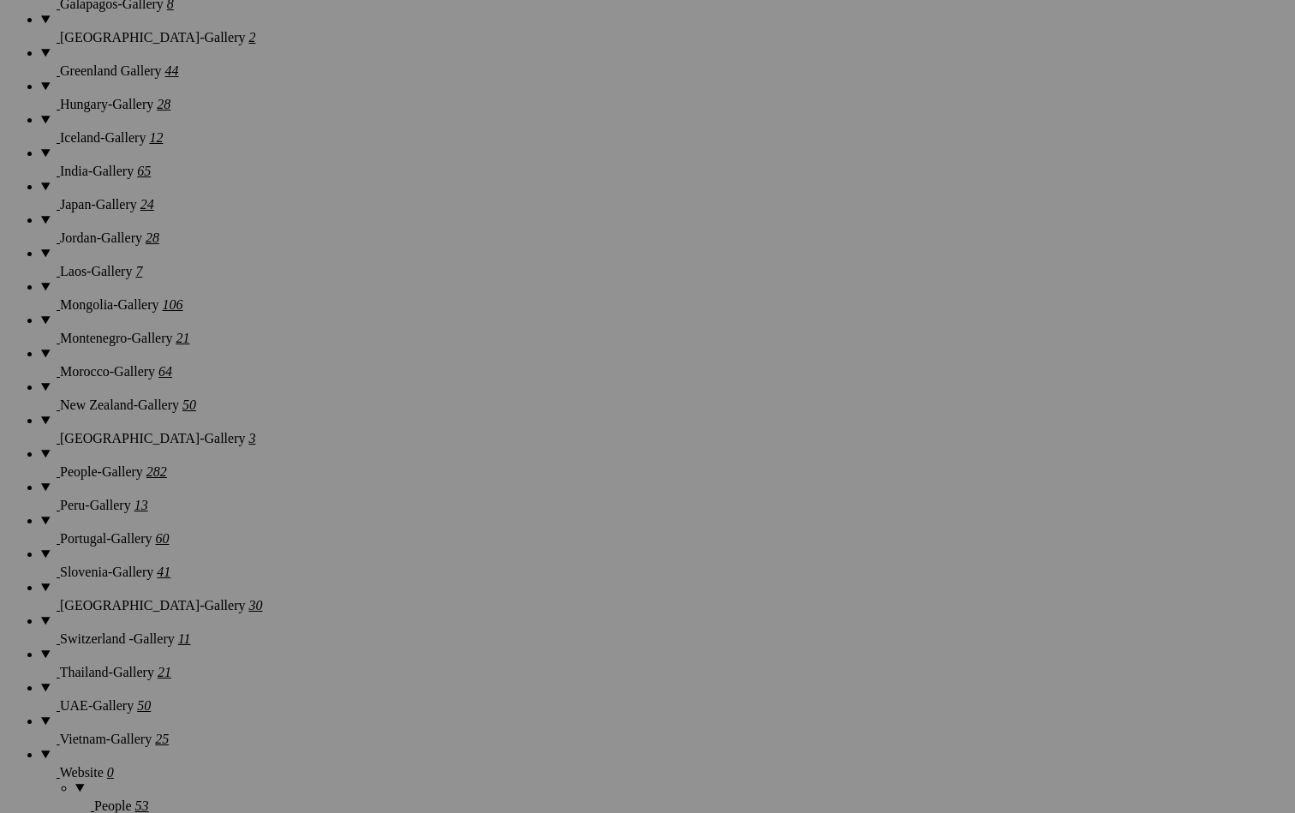
click at [491, 473] on span "Yes" at bounding box center [481, 472] width 20 height 15
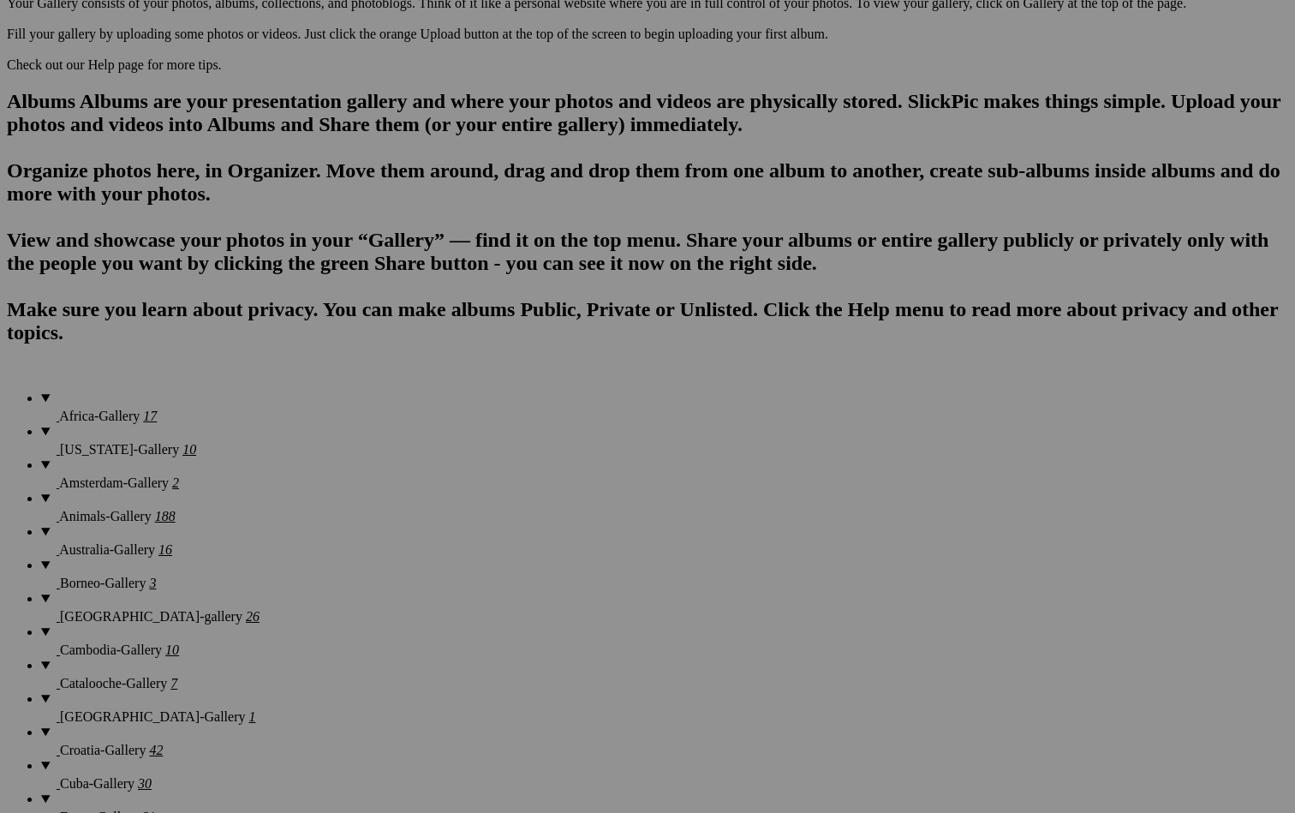
scroll to position [1020, 0]
type input "[GEOGRAPHIC_DATA]"
click at [494, 493] on span "Create" at bounding box center [476, 500] width 36 height 15
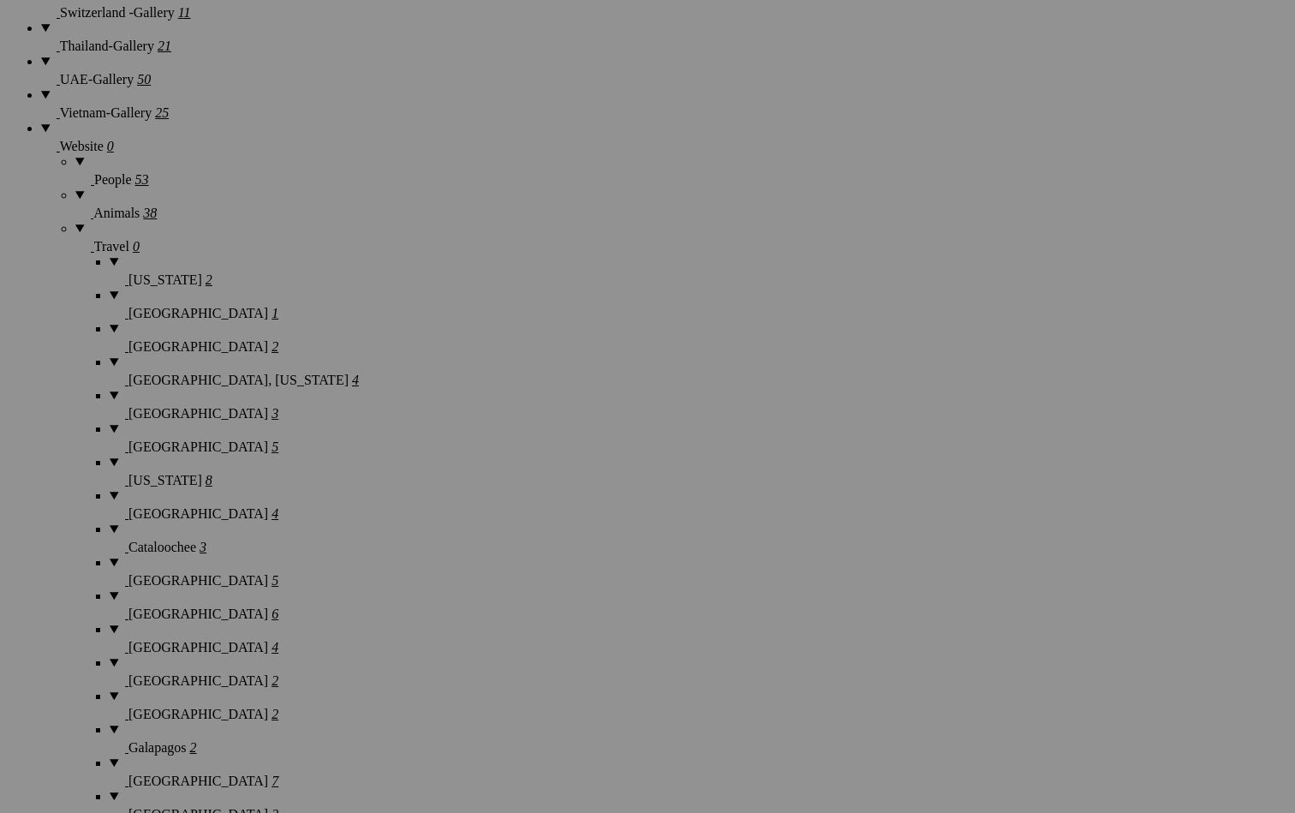
scroll to position [2590, 0]
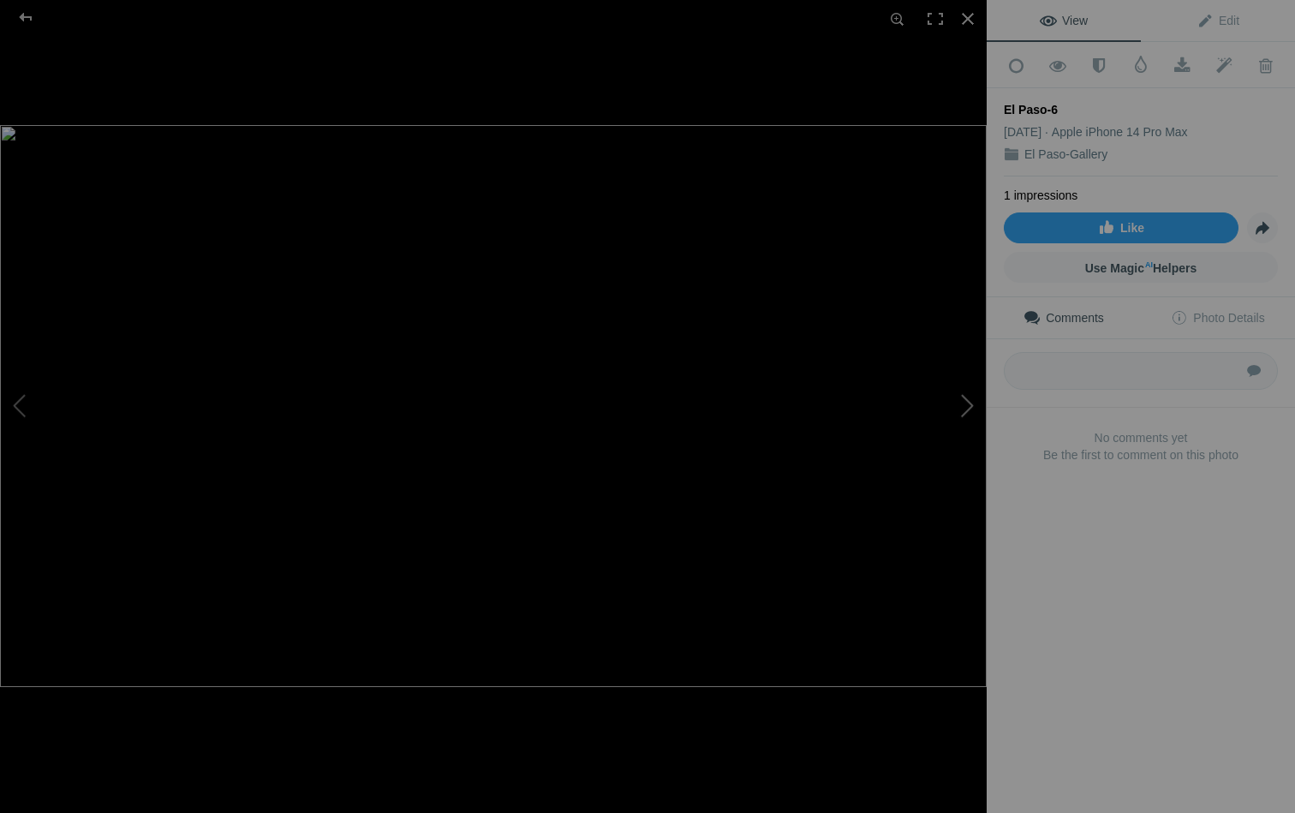
click at [966, 393] on button at bounding box center [922, 406] width 128 height 293
click at [21, 410] on button at bounding box center [64, 406] width 128 height 293
click at [965, 15] on div at bounding box center [968, 19] width 38 height 38
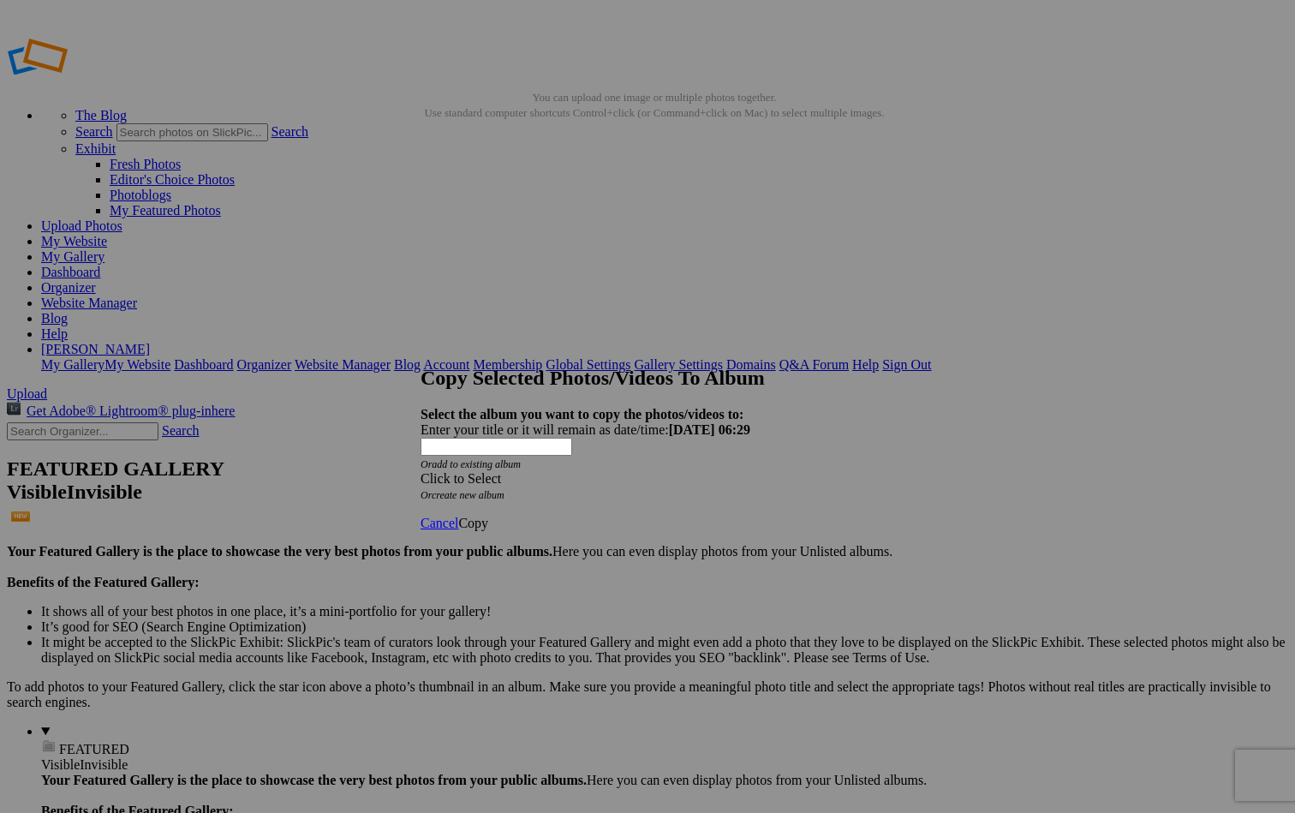
click at [421, 471] on span at bounding box center [421, 478] width 0 height 15
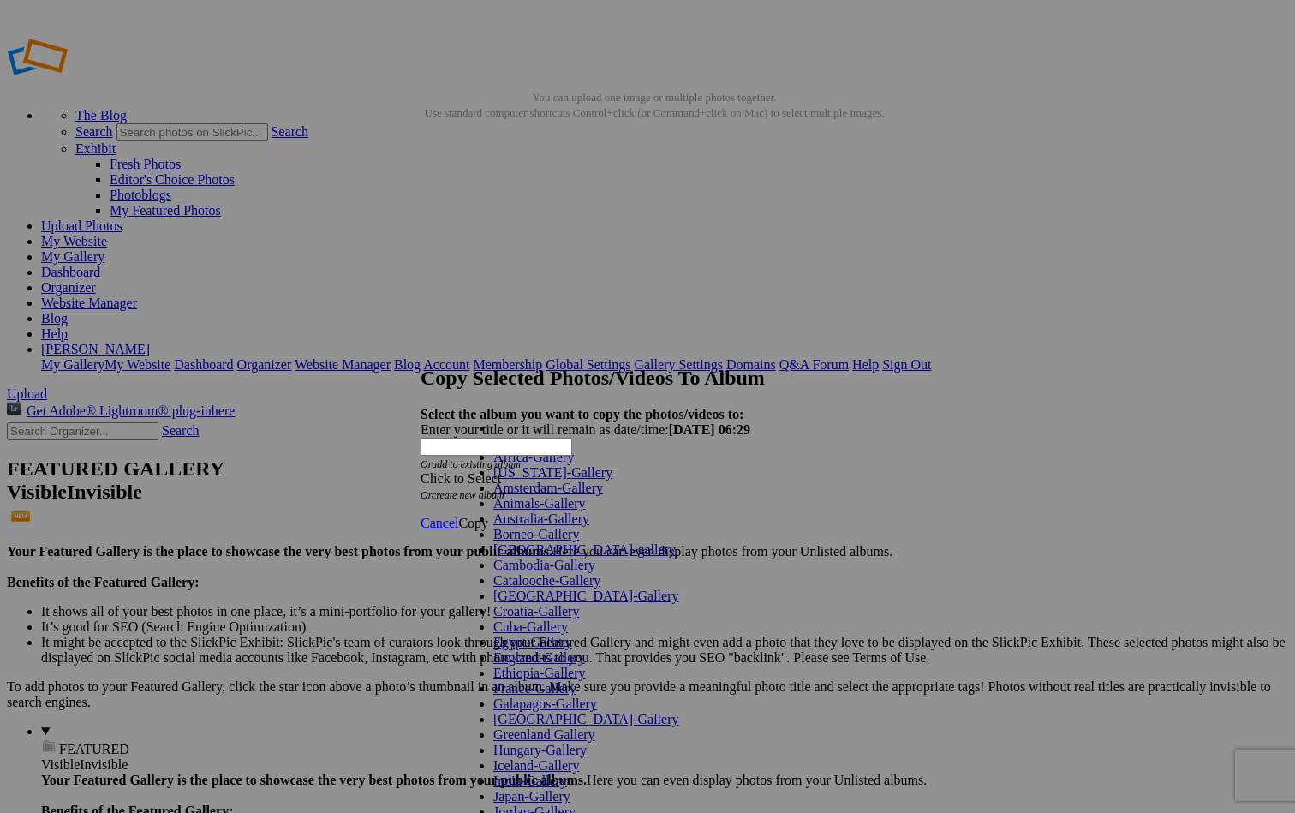
scroll to position [756, 0]
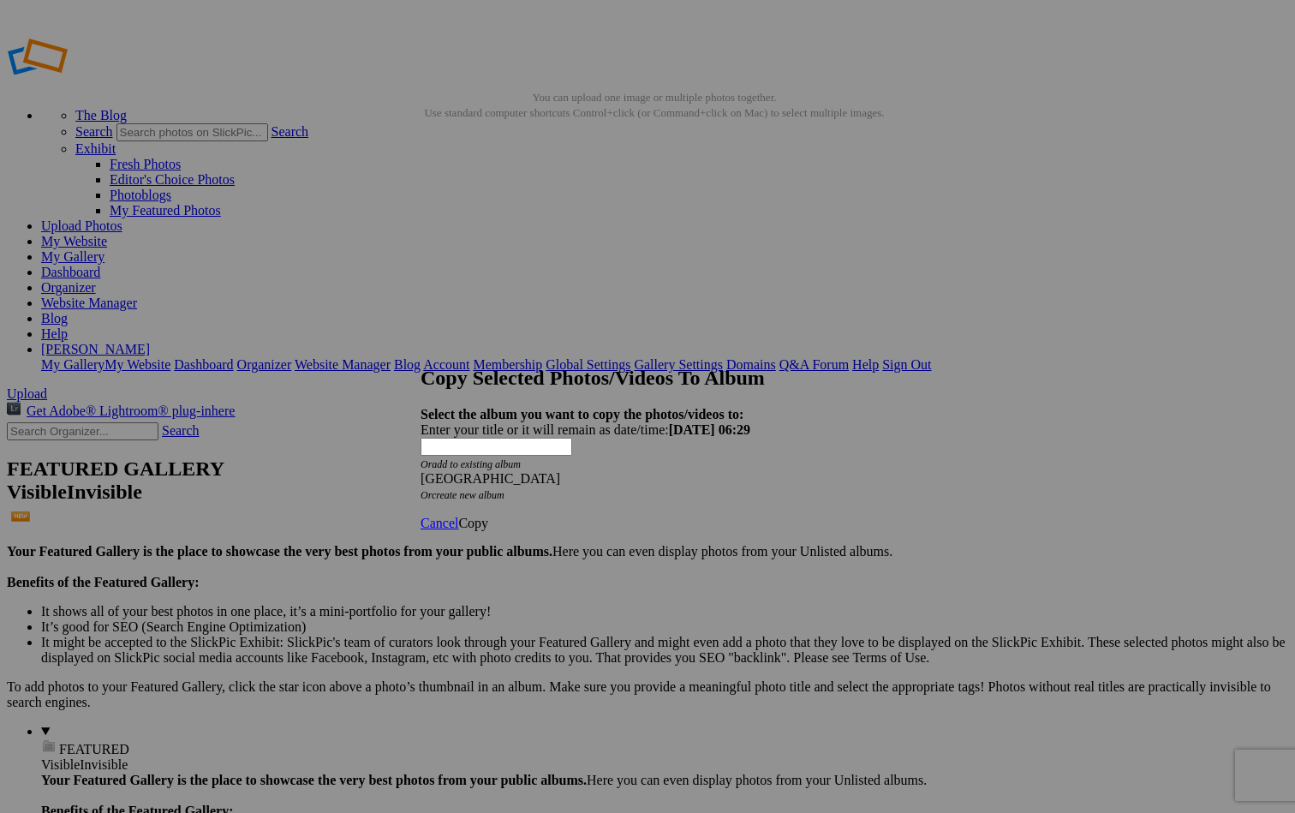
click at [488, 516] on span "Copy" at bounding box center [473, 523] width 30 height 15
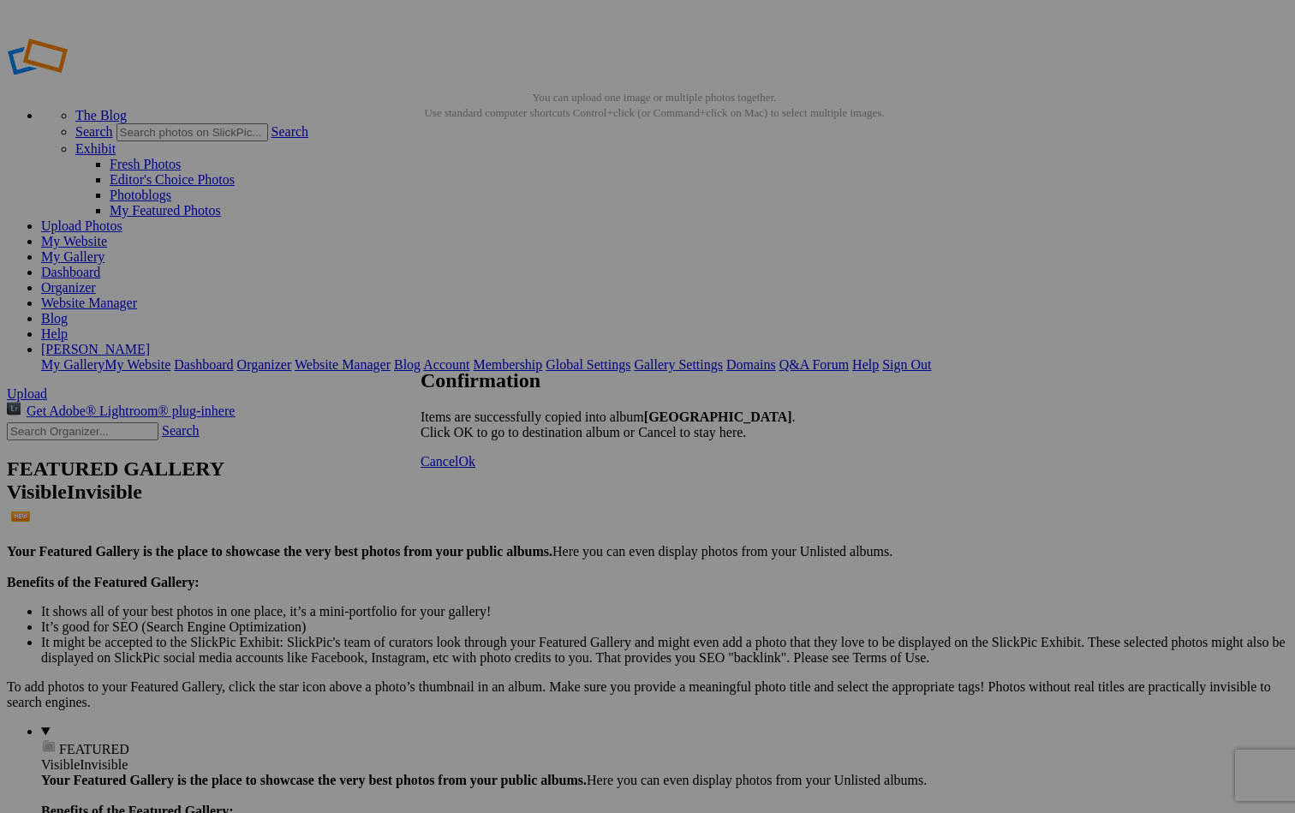
click at [475, 469] on link "Ok" at bounding box center [466, 461] width 17 height 15
